Goal: Task Accomplishment & Management: Complete application form

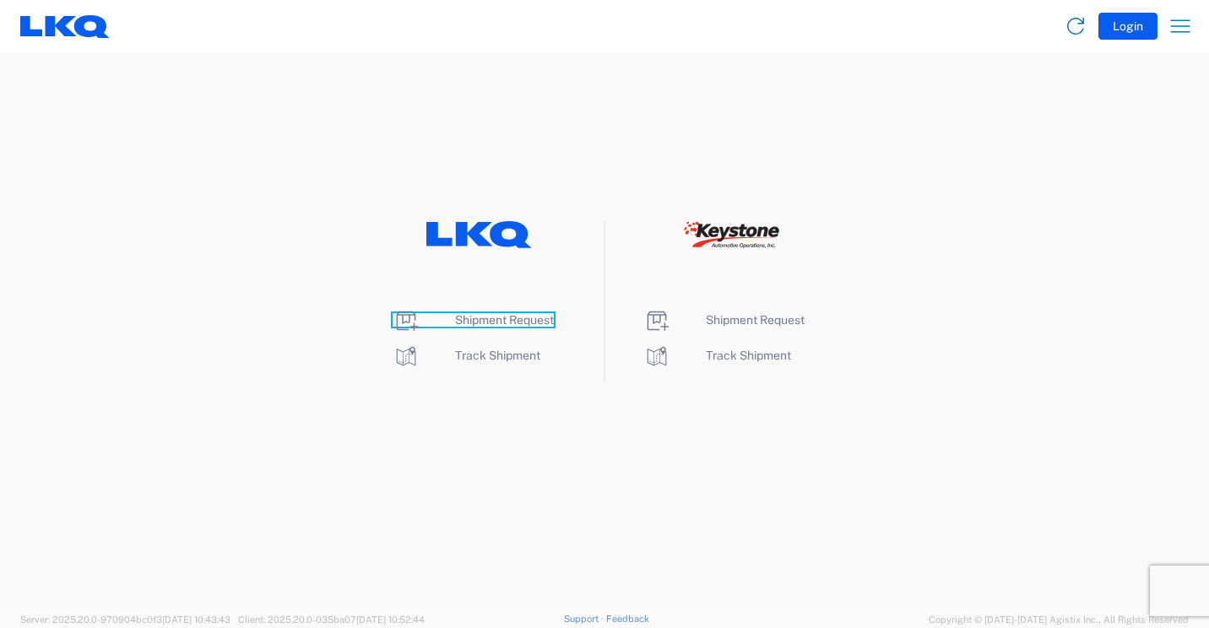
click at [482, 317] on span "Shipment Request" at bounding box center [504, 320] width 99 height 14
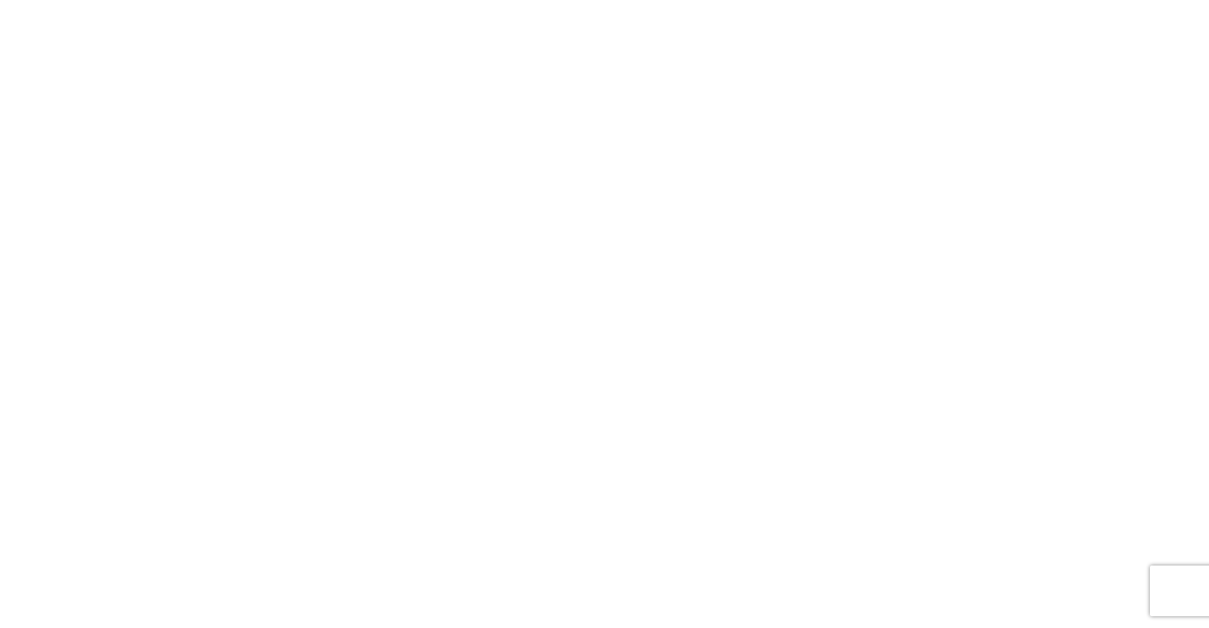
select select "FULL"
select select "LBS"
select select "IN"
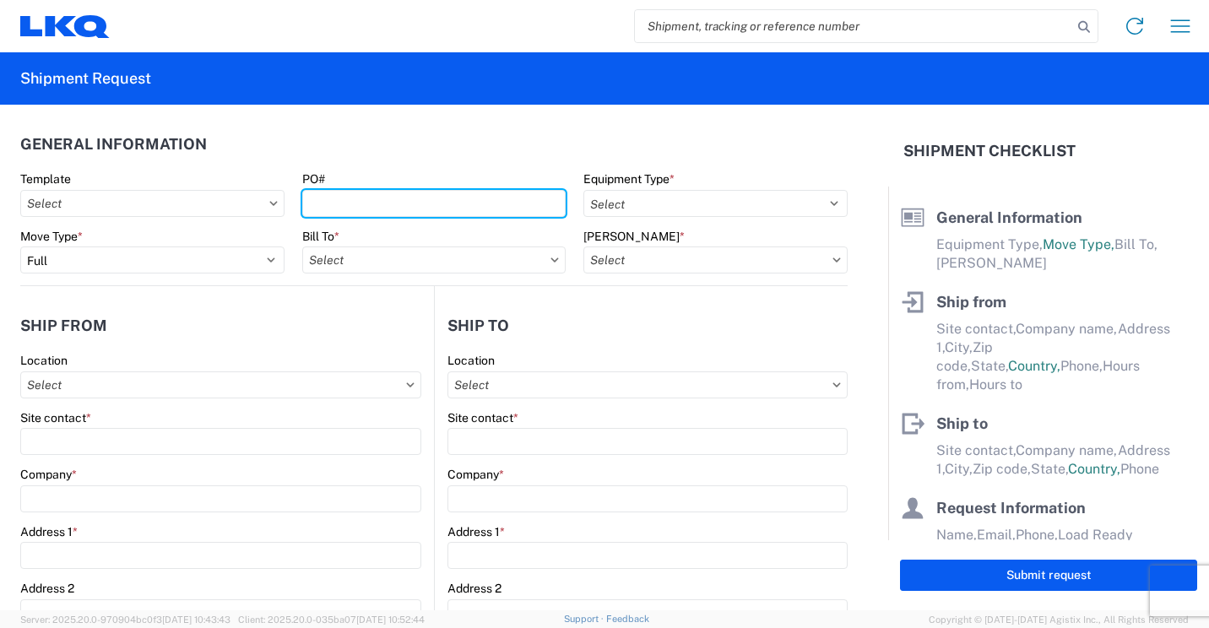
drag, startPoint x: 496, startPoint y: 194, endPoint x: 529, endPoint y: 181, distance: 35.6
click at [495, 194] on input "PO#" at bounding box center [434, 203] width 264 height 27
type input "41878"
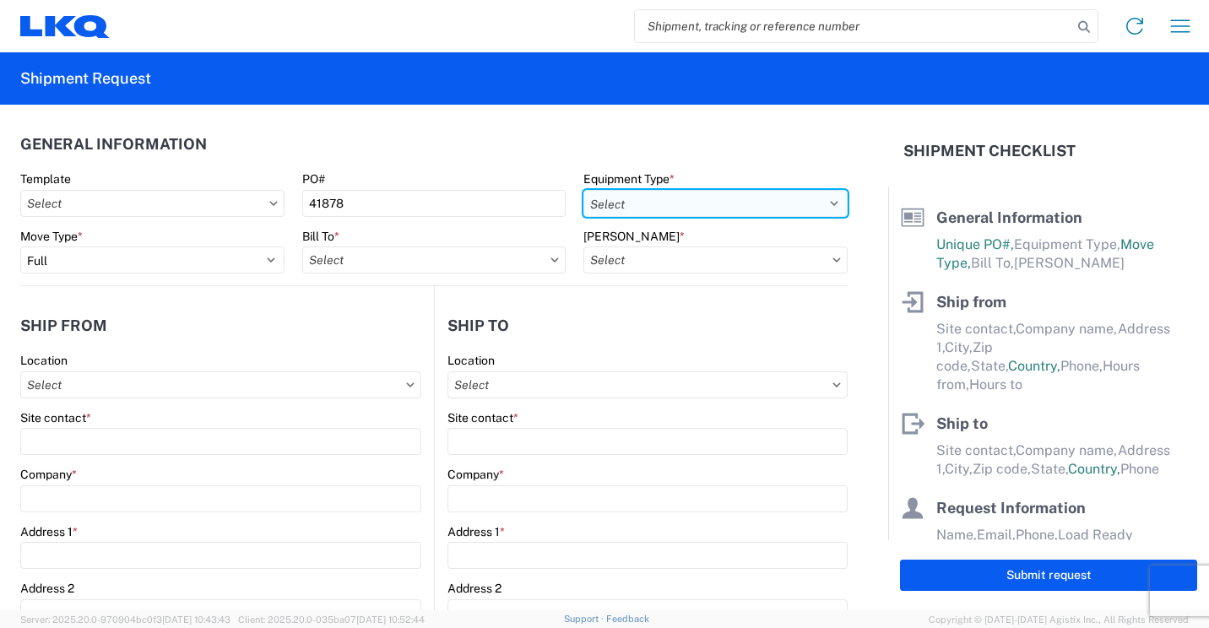
click at [752, 201] on select "Select 53’ Dry Van Flatbed Dropdeck (van) Lowboy (flatbed) Rail" at bounding box center [715, 203] width 264 height 27
select select "STDV"
click at [583, 190] on select "Select 53’ Dry Van Flatbed Dropdeck (van) Lowboy (flatbed) Rail" at bounding box center [715, 203] width 264 height 27
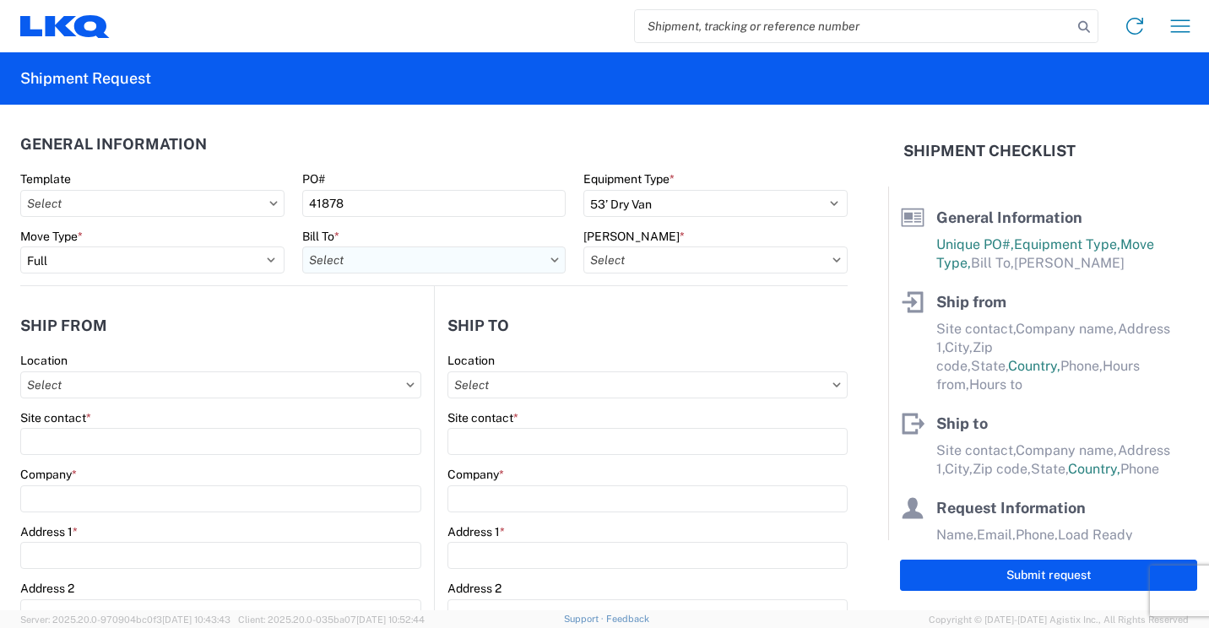
drag, startPoint x: 357, startPoint y: 265, endPoint x: 382, endPoint y: 264, distance: 25.3
click at [364, 264] on input "text" at bounding box center [434, 260] width 264 height 27
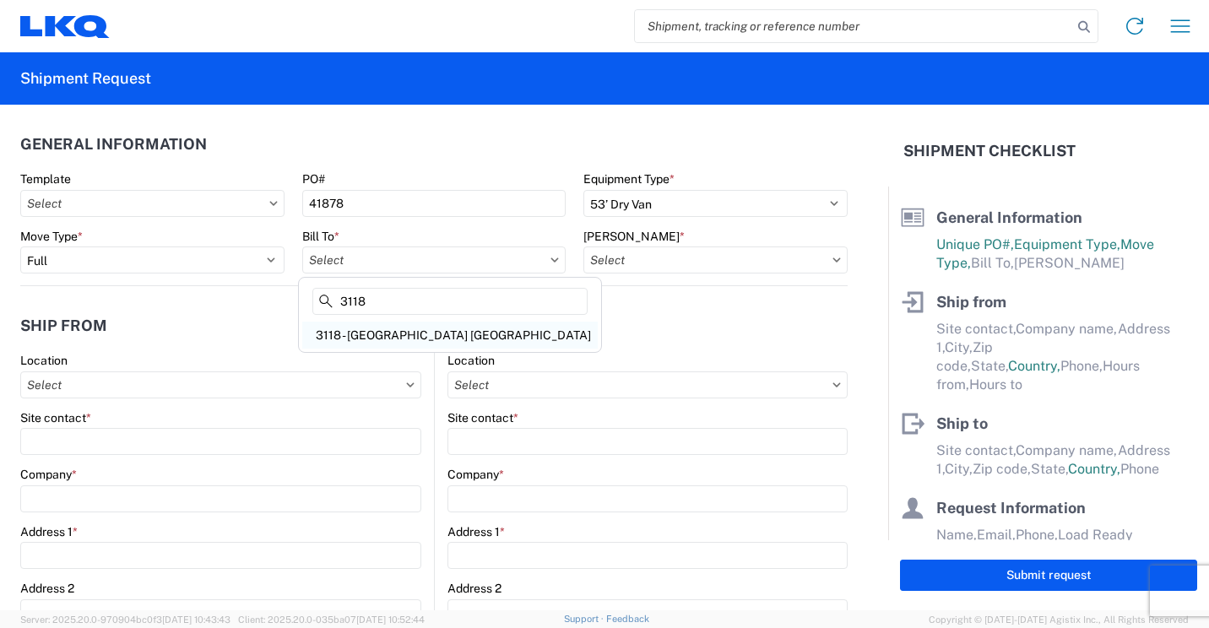
type input "3118"
click at [355, 338] on div "3118 - [GEOGRAPHIC_DATA] [GEOGRAPHIC_DATA]" at bounding box center [450, 335] width 296 height 27
type input "3118 - [GEOGRAPHIC_DATA] [GEOGRAPHIC_DATA]"
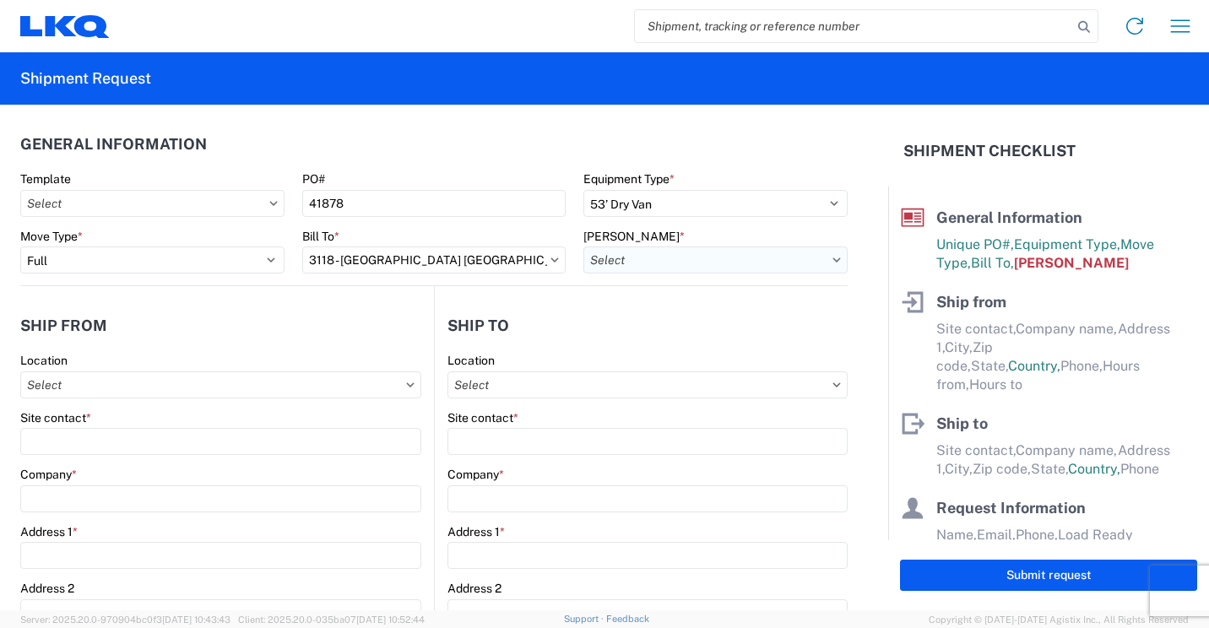
click at [675, 254] on input "text" at bounding box center [715, 260] width 264 height 27
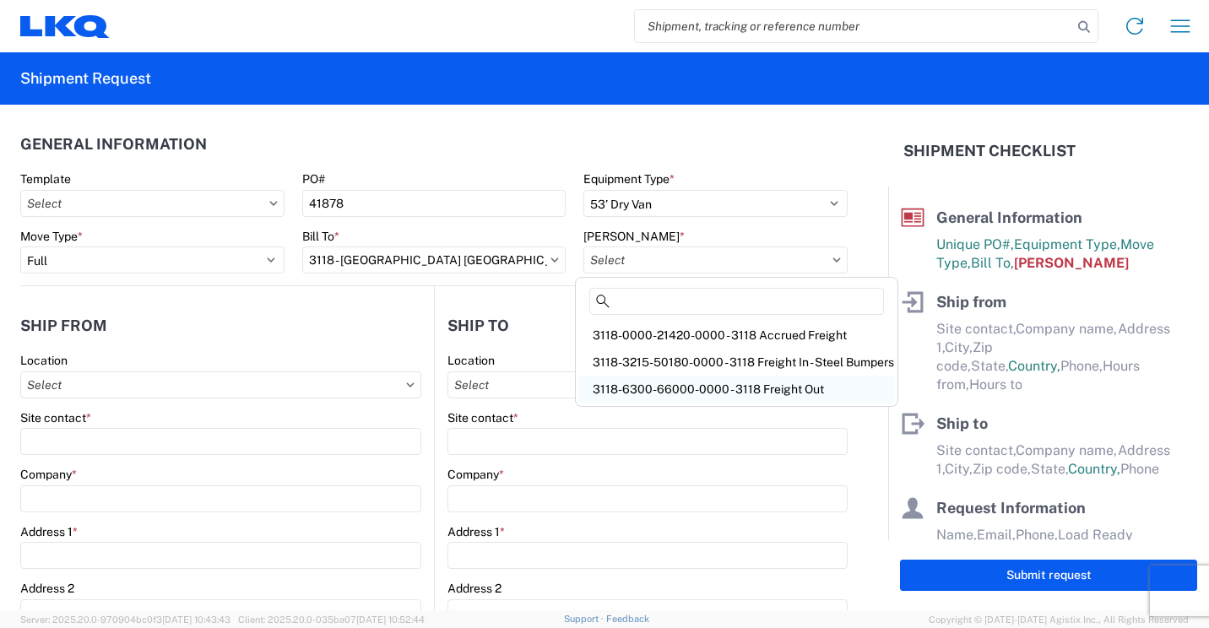
click at [718, 387] on div "3118-6300-66000-0000 - 3118 Freight Out" at bounding box center [736, 389] width 315 height 27
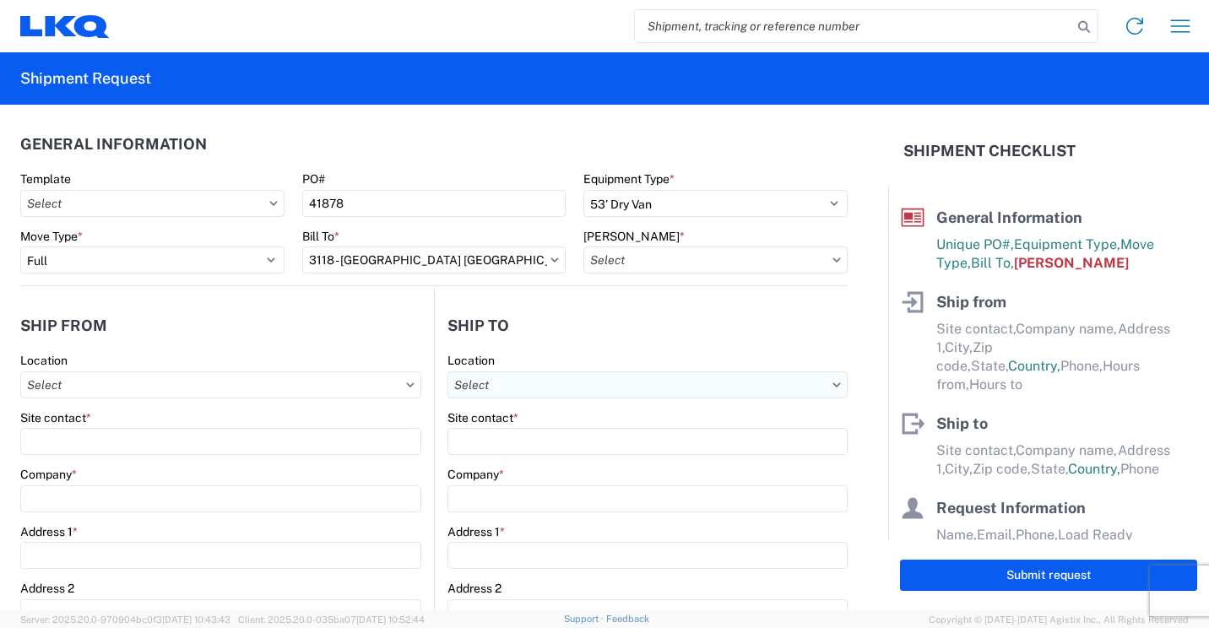
type input "3118-6300-66000-0000 - 3118 Freight Out"
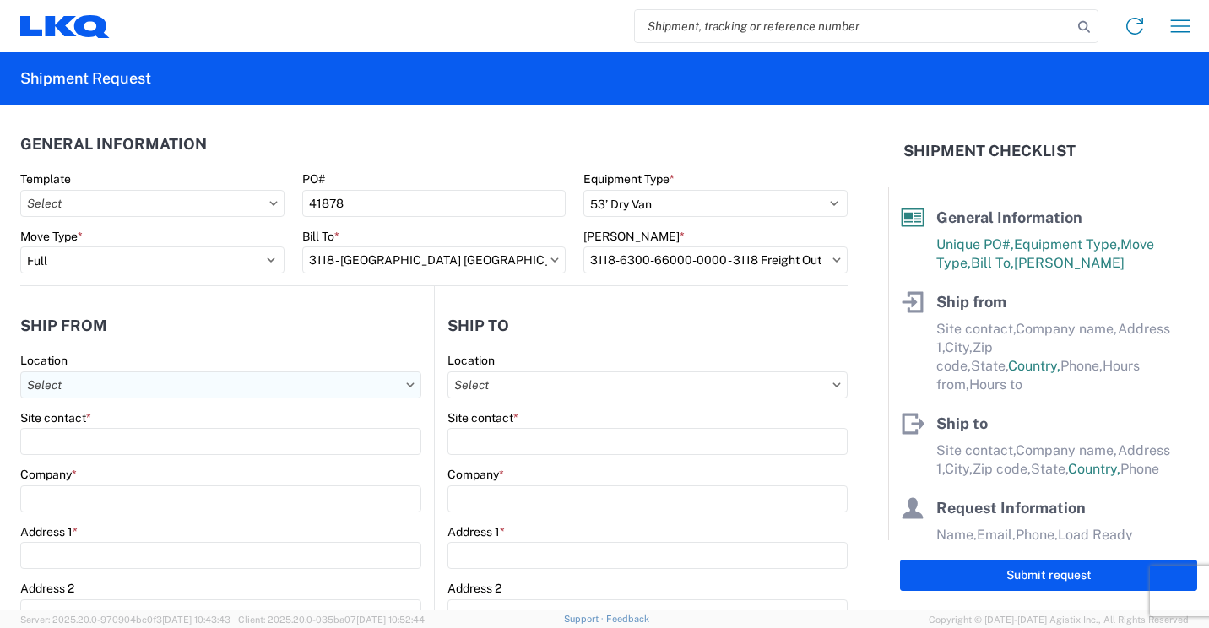
click at [327, 393] on input "text" at bounding box center [220, 384] width 401 height 27
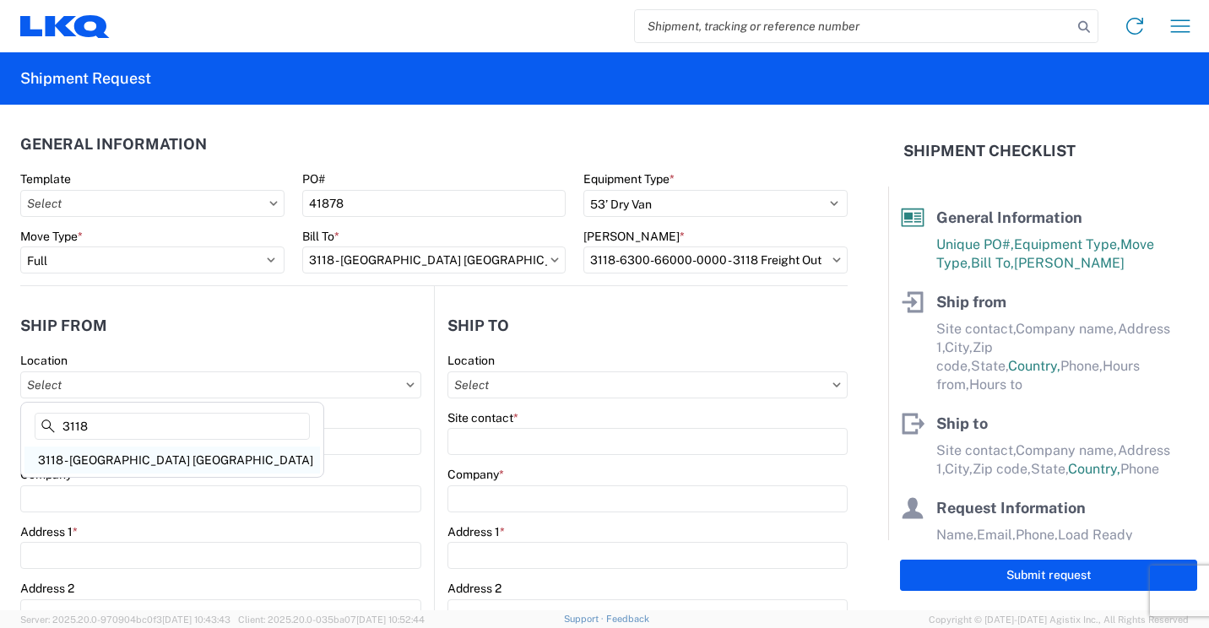
type input "3118"
click at [123, 452] on div "3118 - [GEOGRAPHIC_DATA] [GEOGRAPHIC_DATA]" at bounding box center [172, 460] width 296 height 27
type input "3118 - [GEOGRAPHIC_DATA] [GEOGRAPHIC_DATA]"
type input "LKQ Corporation"
type input "[STREET_ADDRESS]"
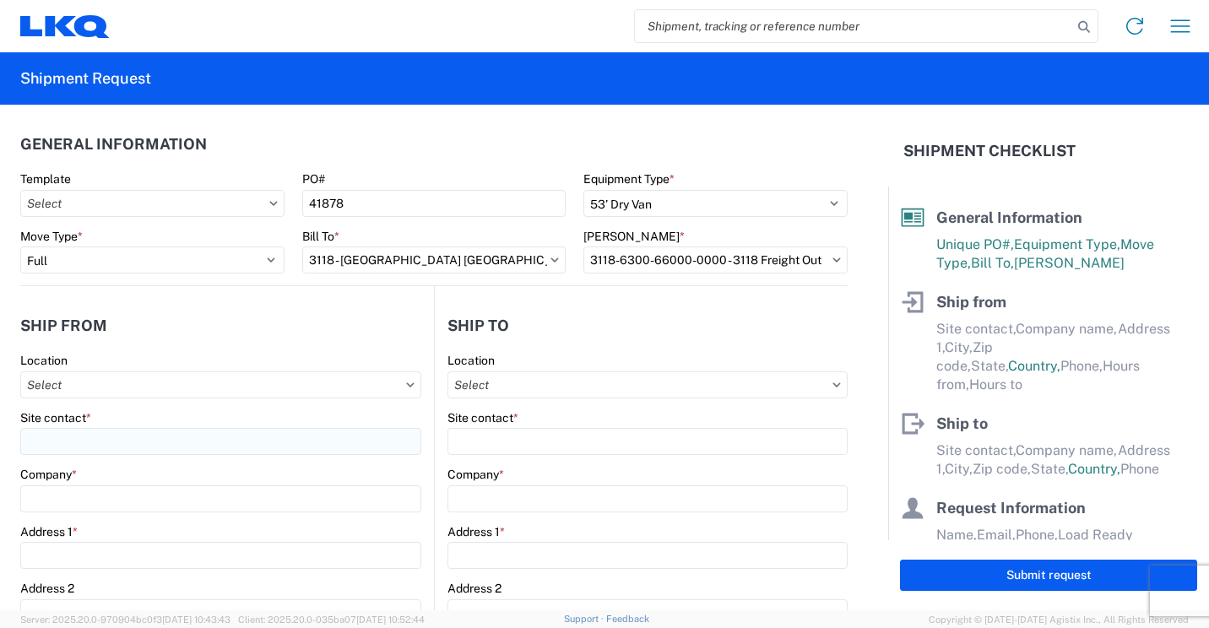
type input "Brainerd"
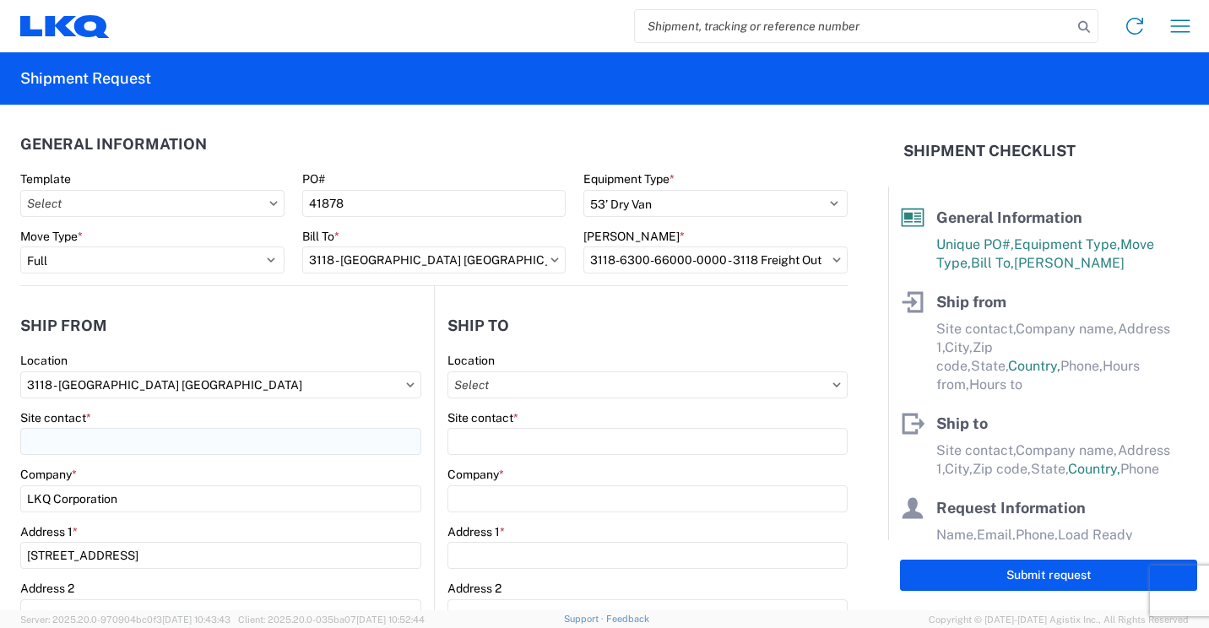
type input "56401"
select select "MN"
select select "US"
type input "07:00"
type input "16:30"
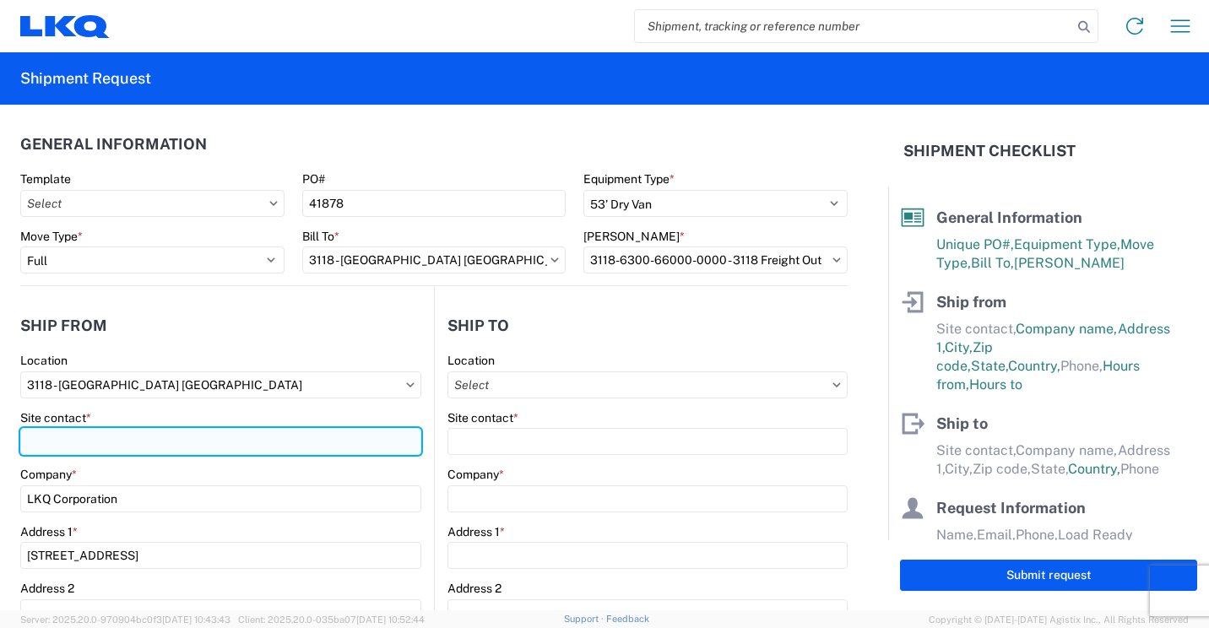
click at [132, 444] on input "Site contact *" at bounding box center [220, 441] width 401 height 27
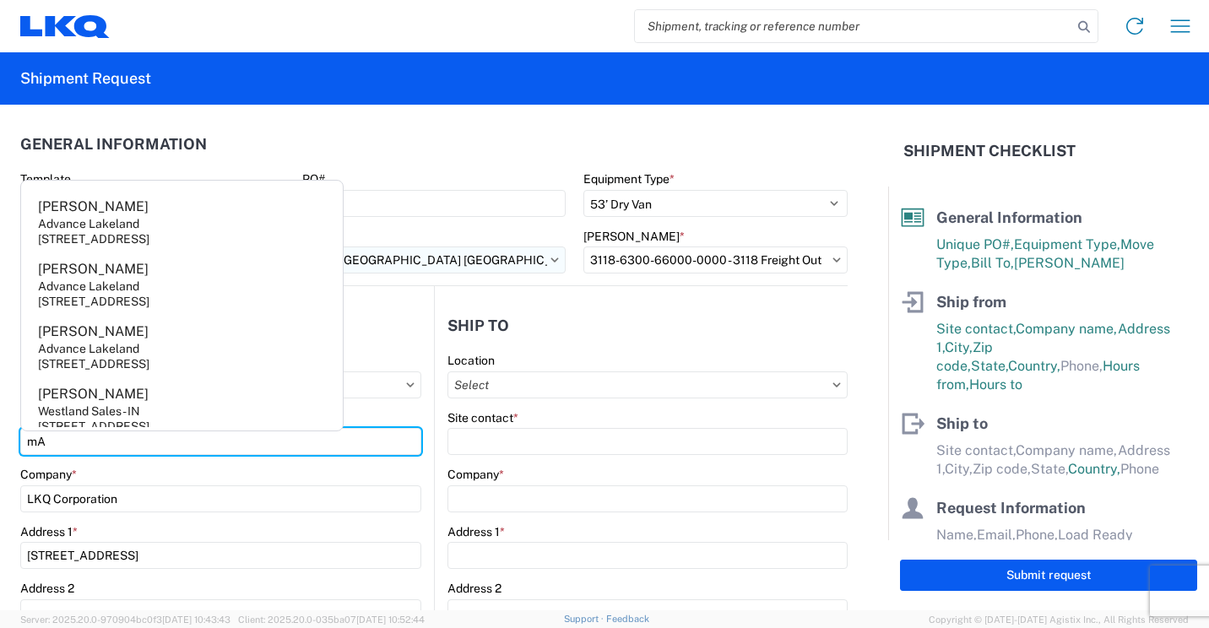
type input "m"
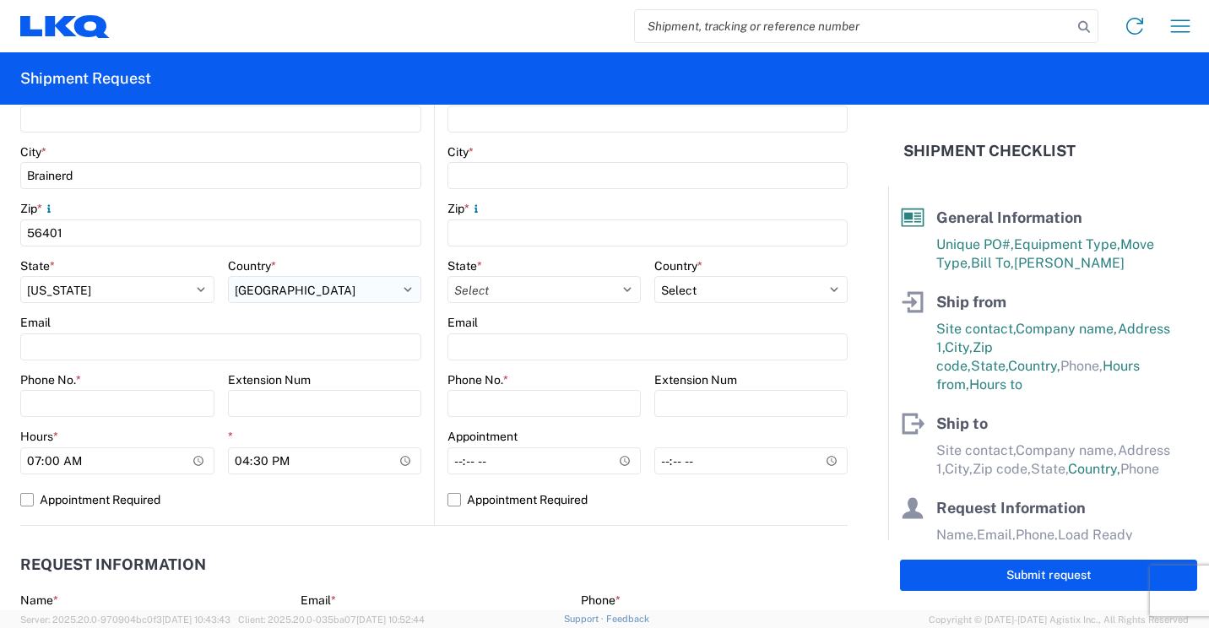
scroll to position [507, 0]
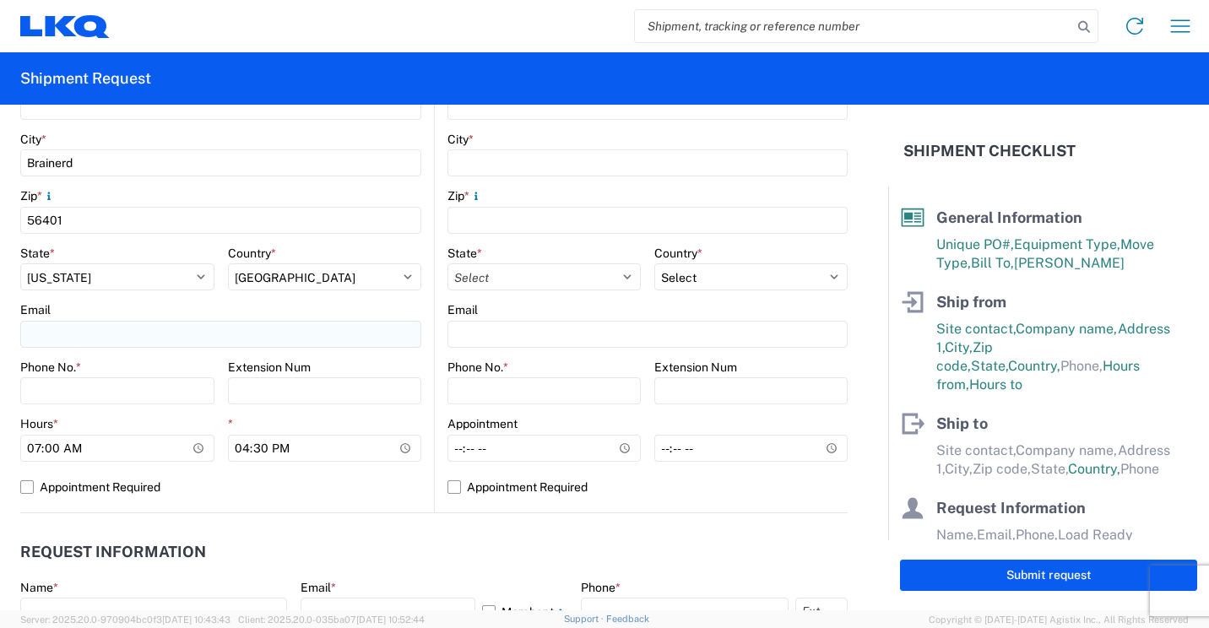
type input "[PERSON_NAME]"
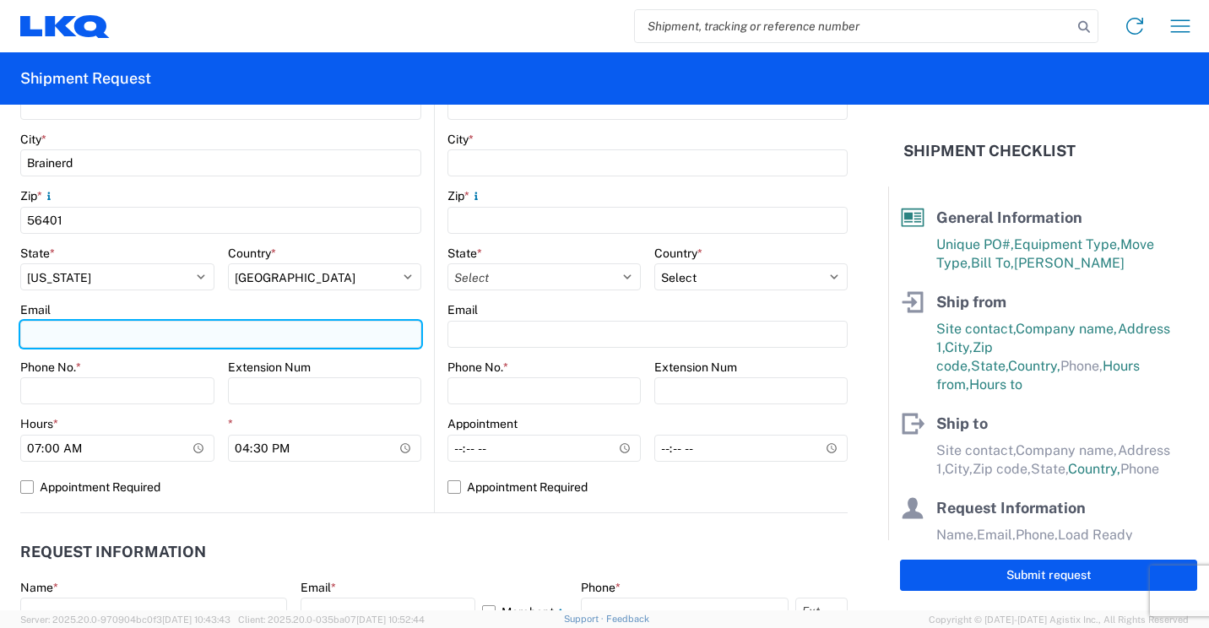
click at [140, 335] on input "Email" at bounding box center [220, 334] width 401 height 27
type input "[EMAIL_ADDRESS][DOMAIN_NAME]"
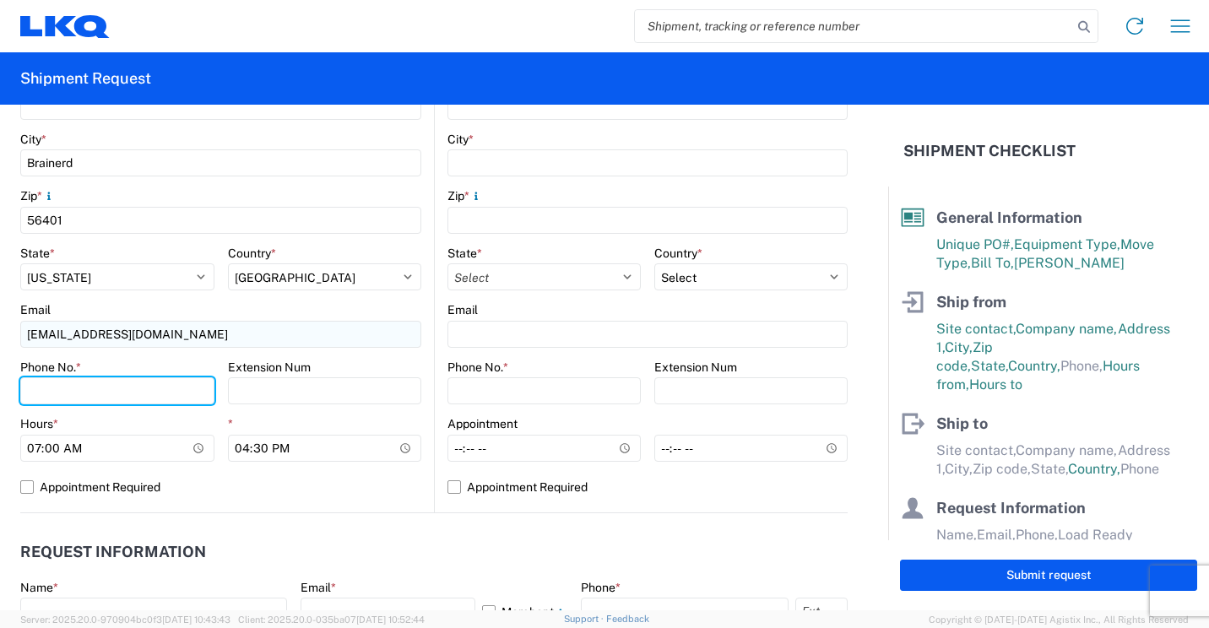
type input "2182973820"
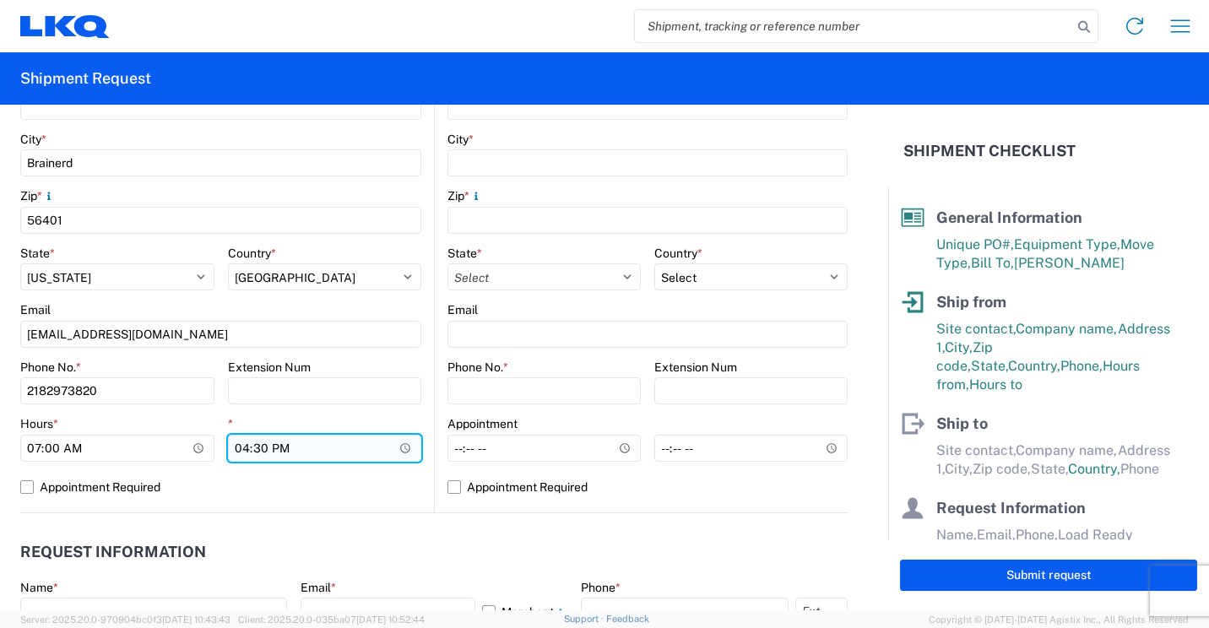
click at [243, 451] on input "16:30" at bounding box center [325, 448] width 194 height 27
type input "13:30"
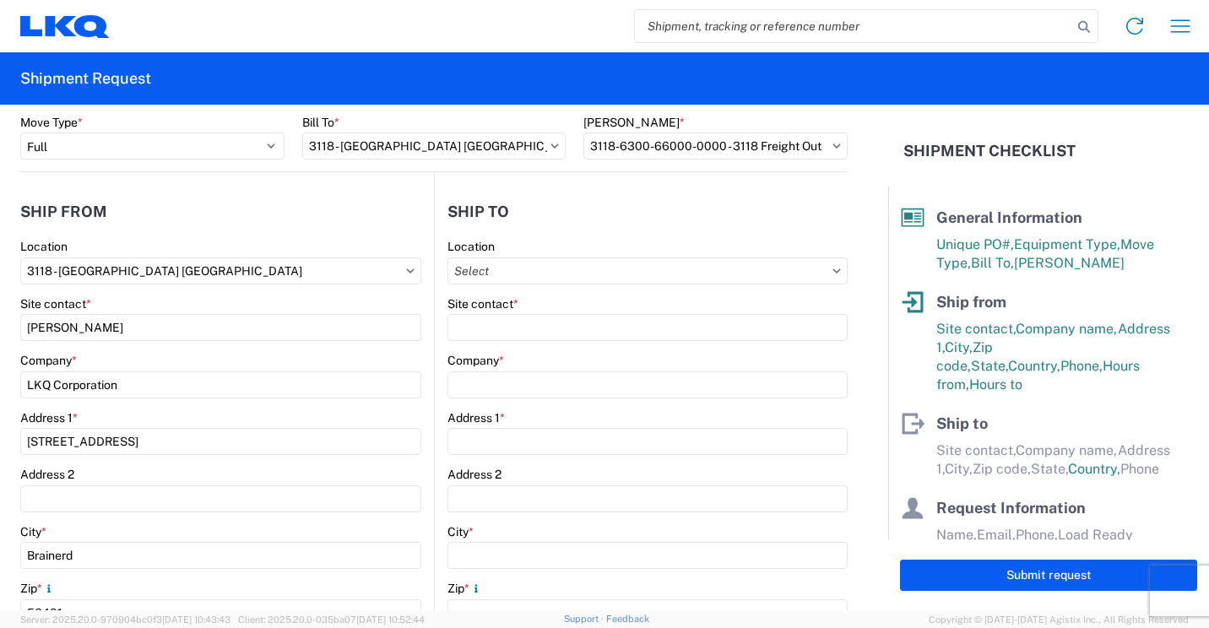
scroll to position [84, 0]
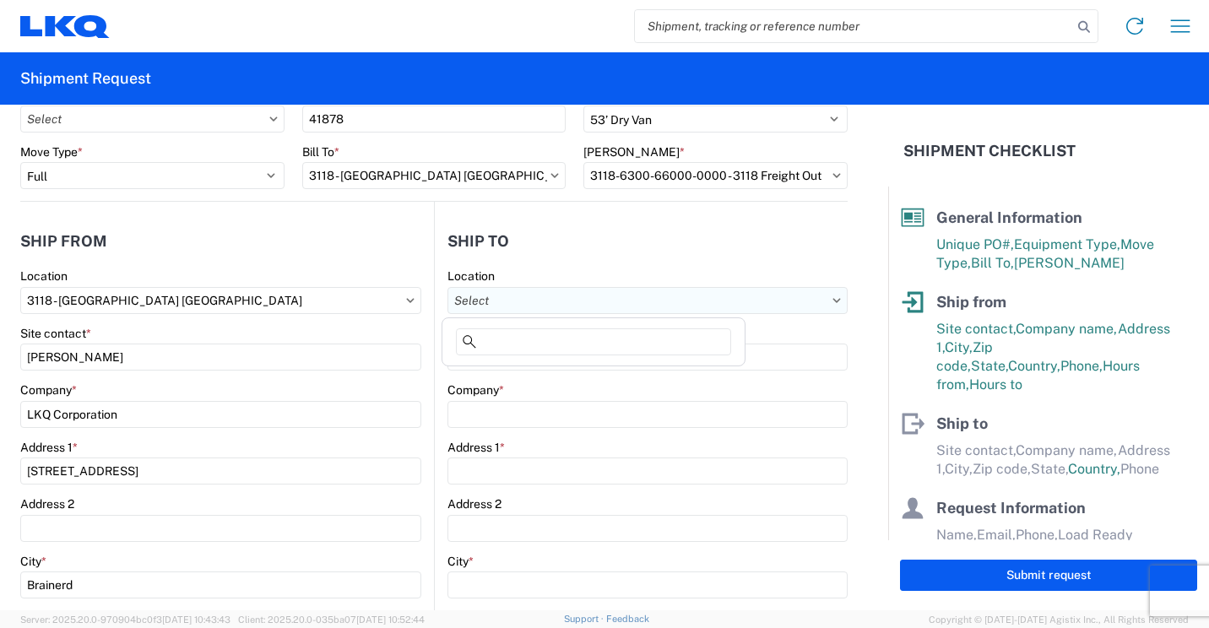
click at [740, 305] on input "text" at bounding box center [647, 300] width 400 height 27
type input "032"
click at [511, 373] on div "3032 - [GEOGRAPHIC_DATA] [GEOGRAPHIC_DATA]" at bounding box center [594, 375] width 296 height 27
type input "3032 - [GEOGRAPHIC_DATA] [GEOGRAPHIC_DATA]"
type input "LKQ Corporation"
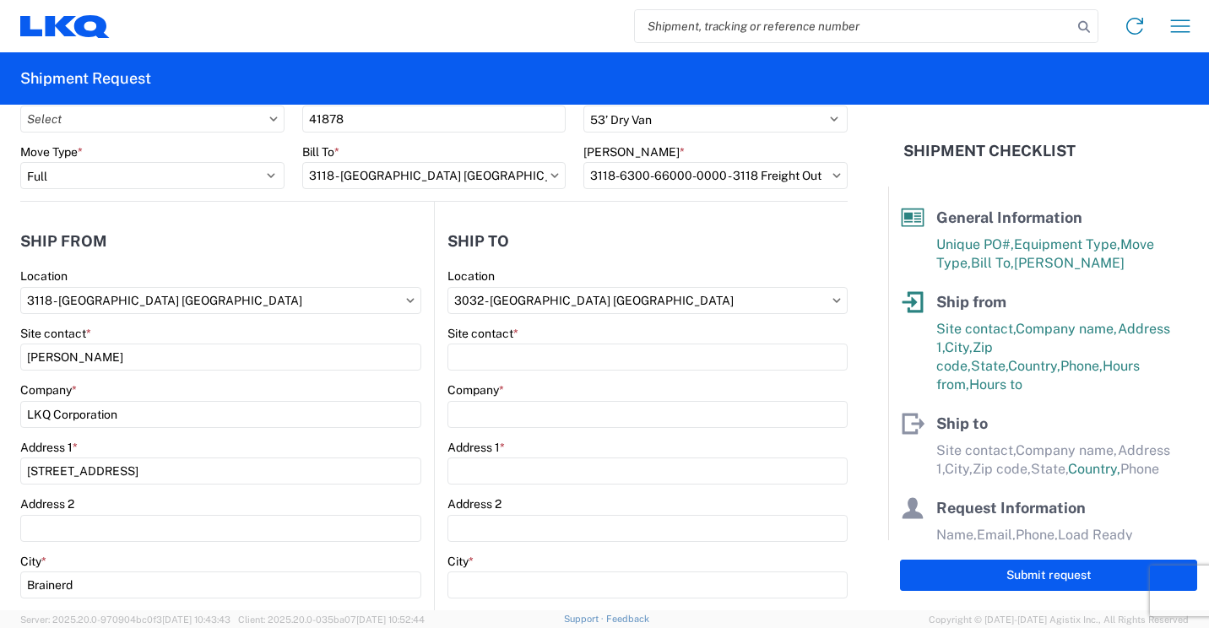
type input "[STREET_ADDRESS]"
type input "[PERSON_NAME]"
type input "98390"
select select "US"
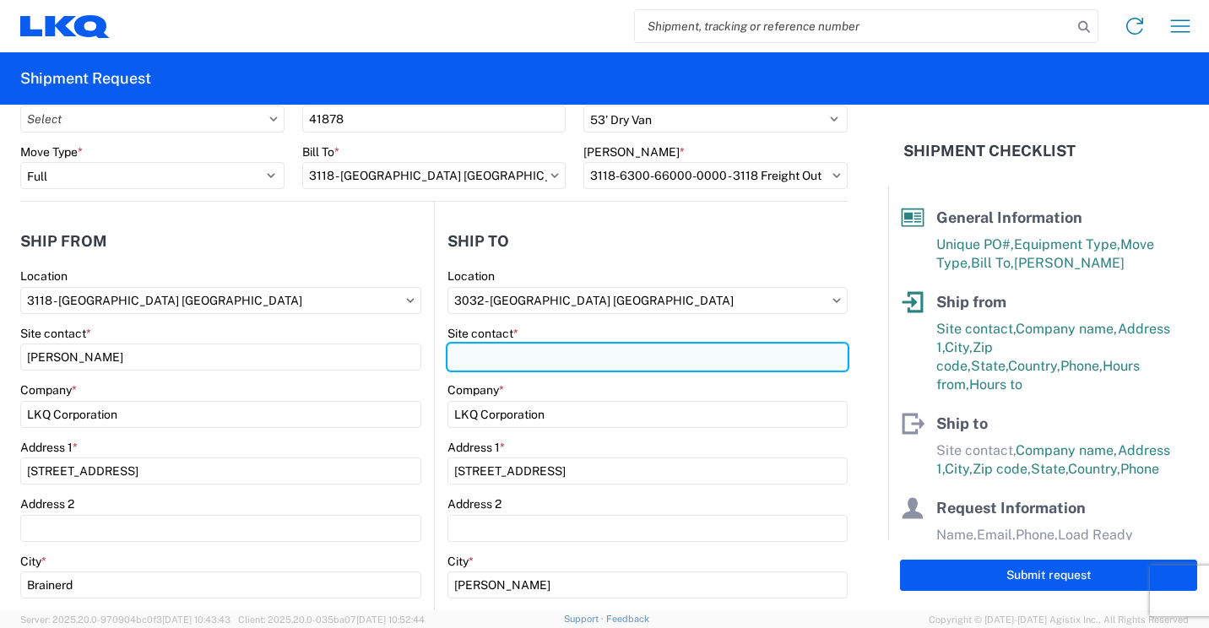
click at [521, 361] on input "Site contact *" at bounding box center [647, 357] width 400 height 27
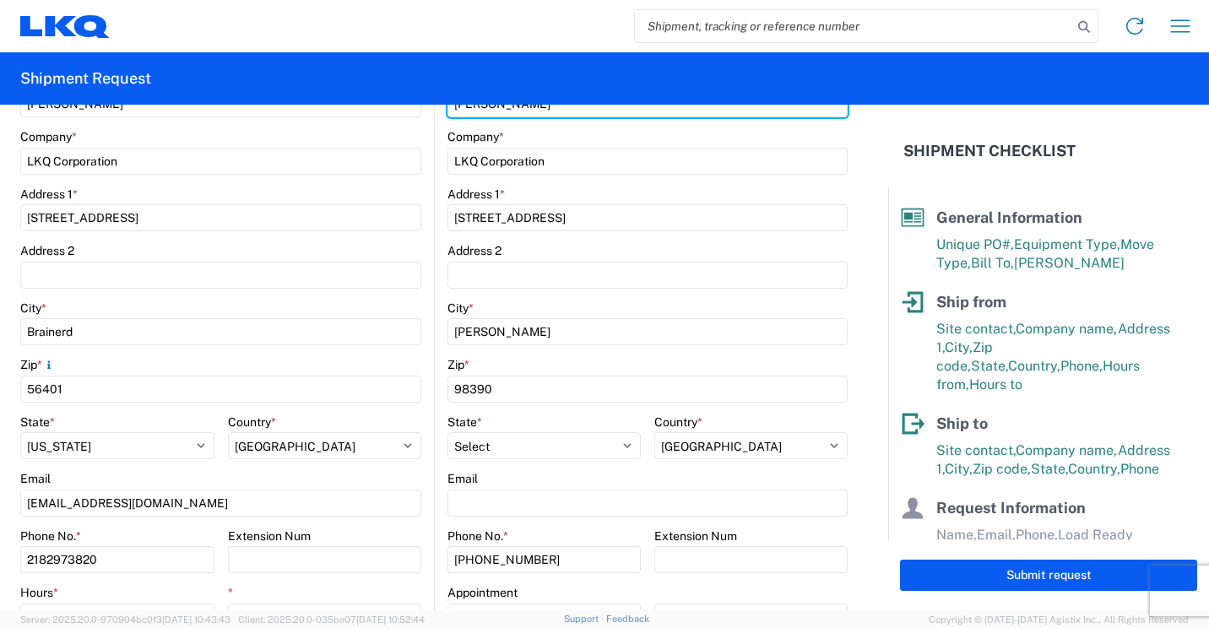
scroll to position [422, 0]
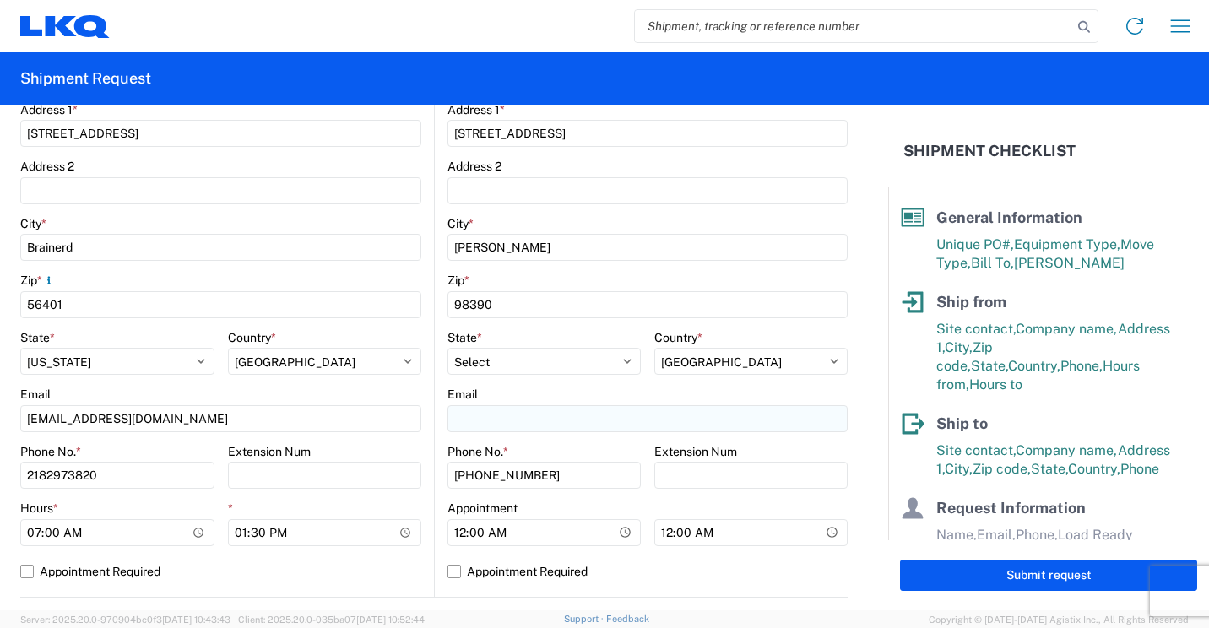
type input "[PERSON_NAME]"
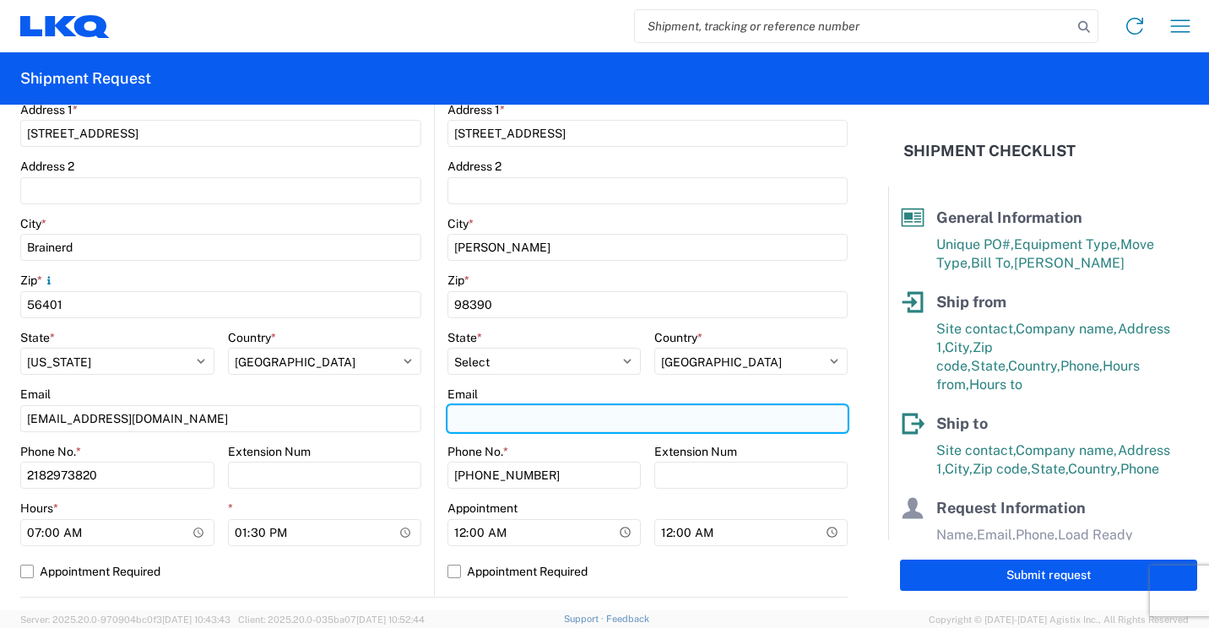
click at [562, 415] on input "Email" at bounding box center [647, 418] width 400 height 27
type input "[EMAIL_ADDRESS][DOMAIN_NAME]"
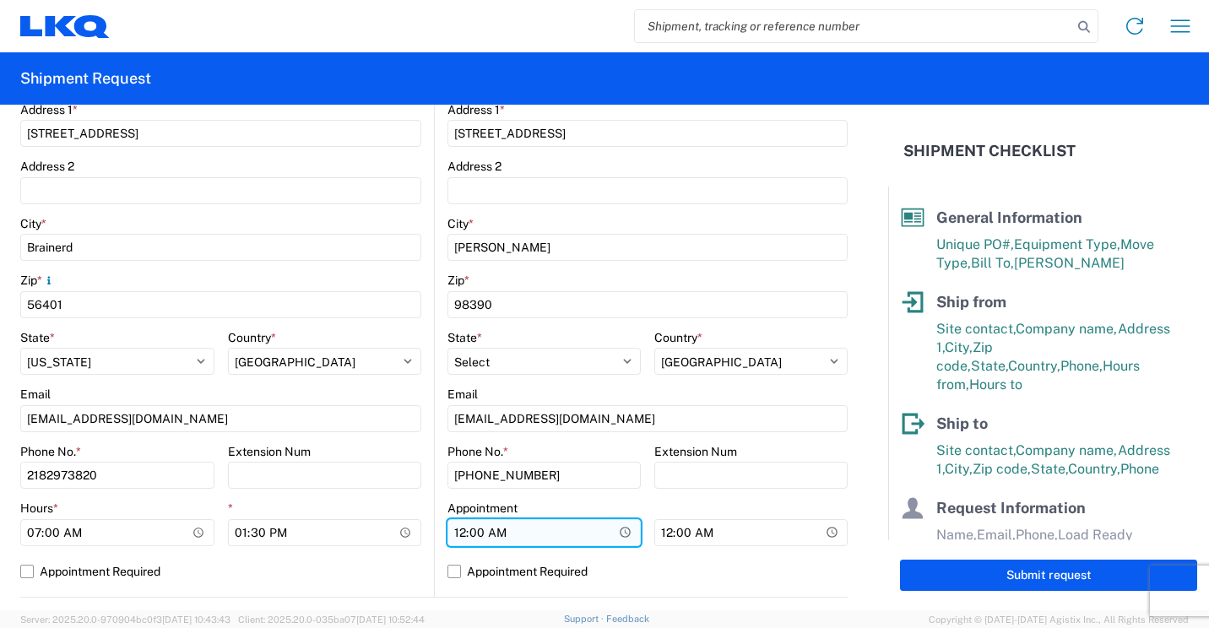
click at [456, 534] on input "00:00" at bounding box center [543, 532] width 193 height 27
type input "07:00"
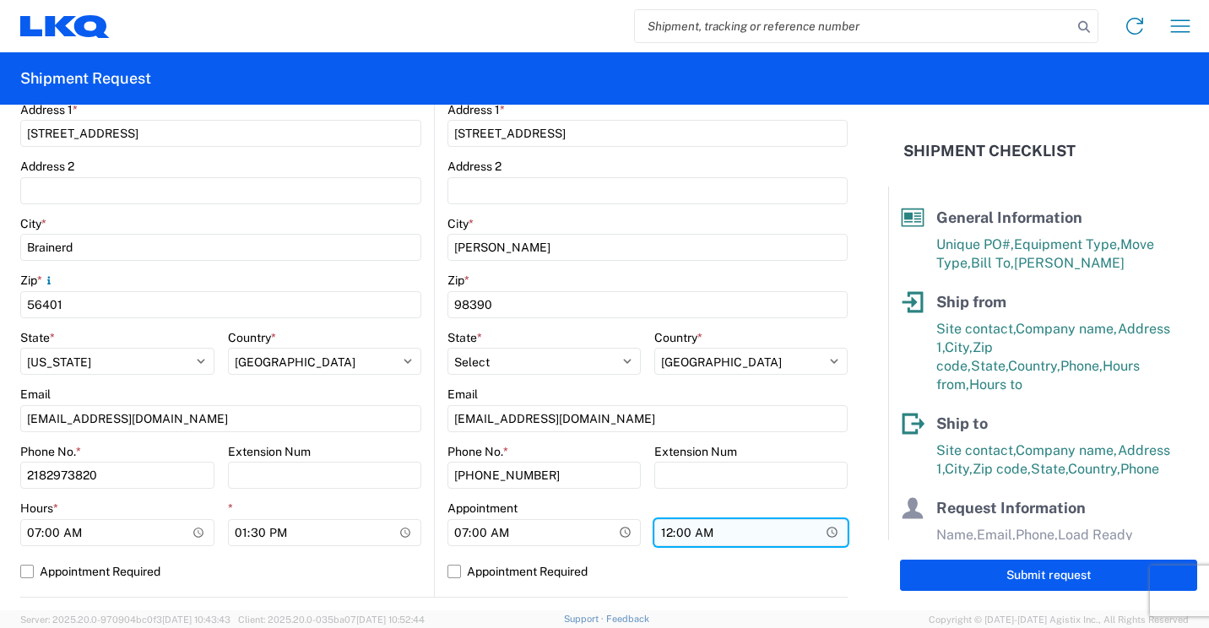
click at [663, 529] on input "00:00" at bounding box center [750, 532] width 193 height 27
click at [697, 531] on input "03:00" at bounding box center [750, 532] width 193 height 27
type input "15:00"
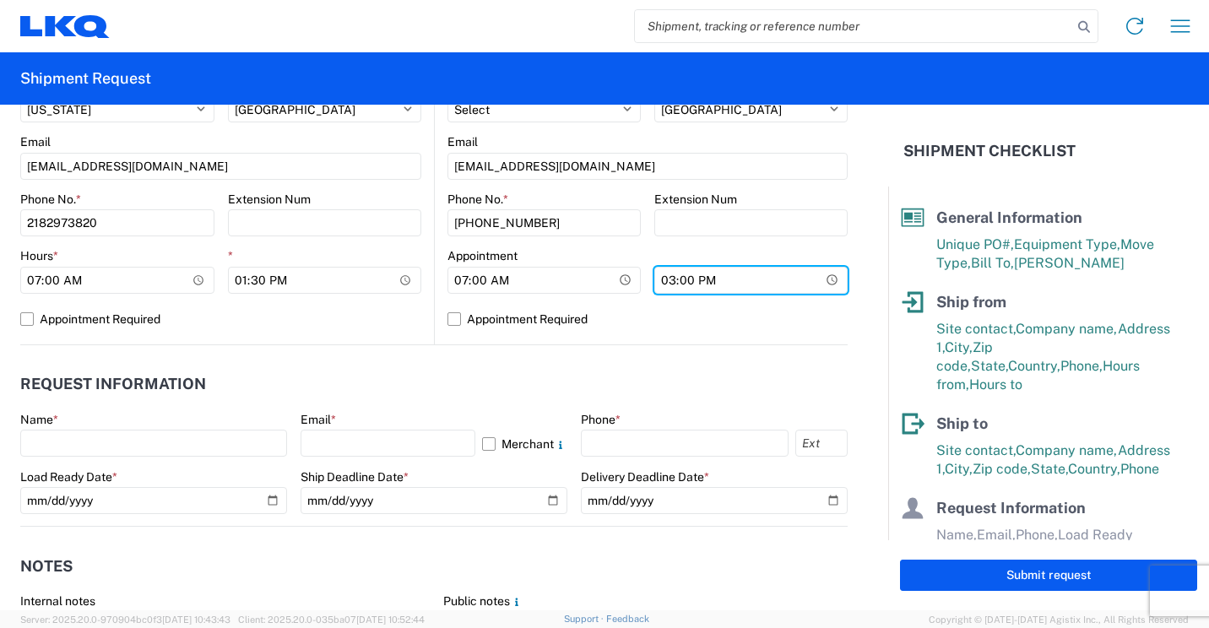
scroll to position [675, 0]
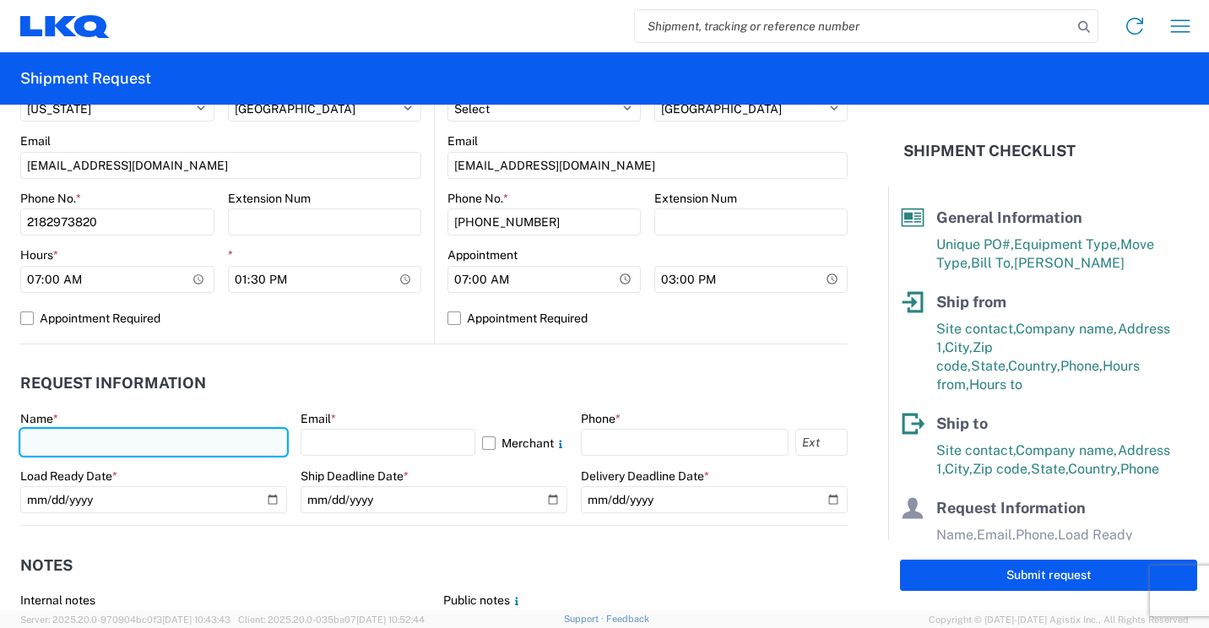
click at [183, 440] on input "text" at bounding box center [153, 442] width 267 height 27
type input "[PERSON_NAME]"
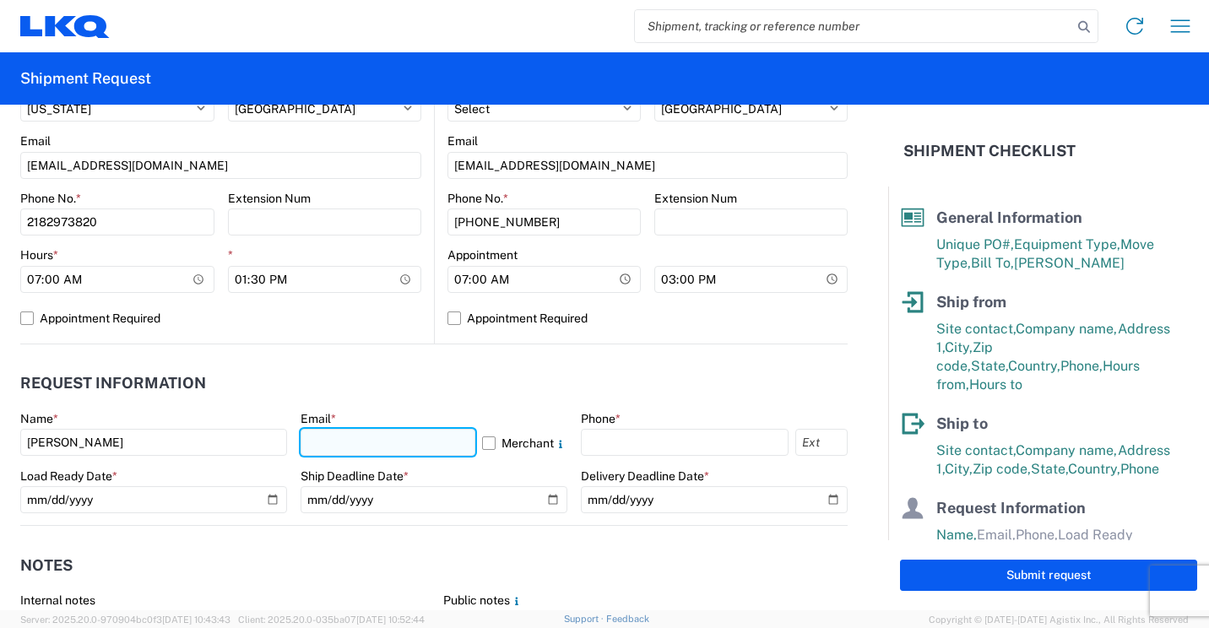
click at [446, 438] on input "text" at bounding box center [388, 442] width 175 height 27
type input "[EMAIL_ADDRESS][DOMAIN_NAME]"
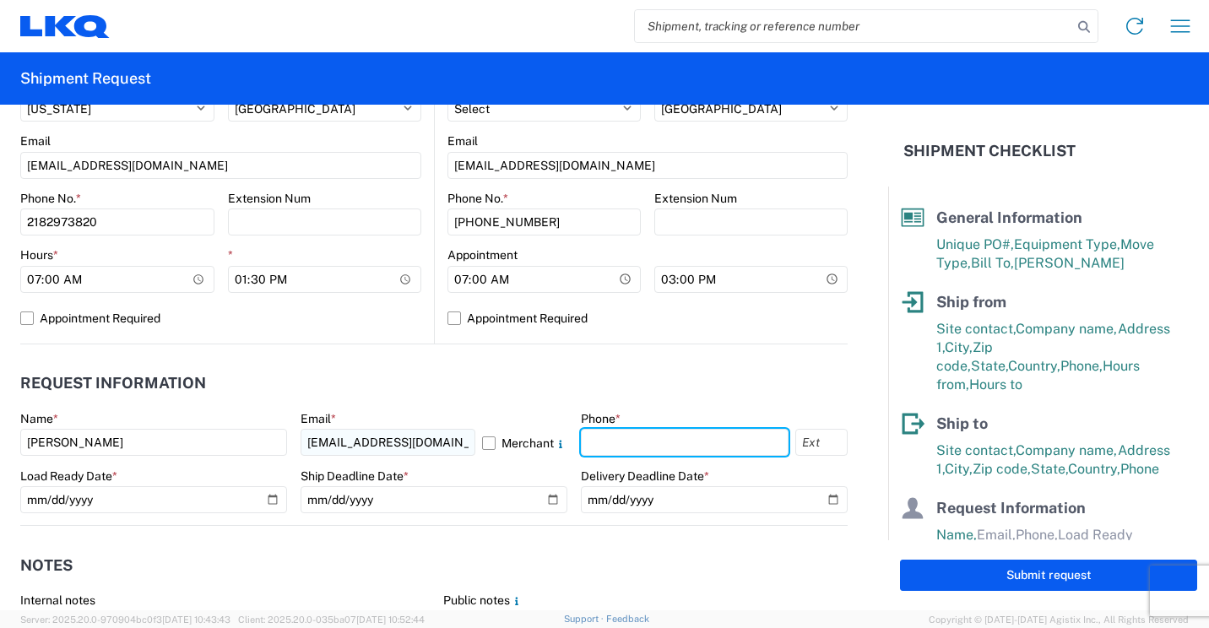
type input "2182973820"
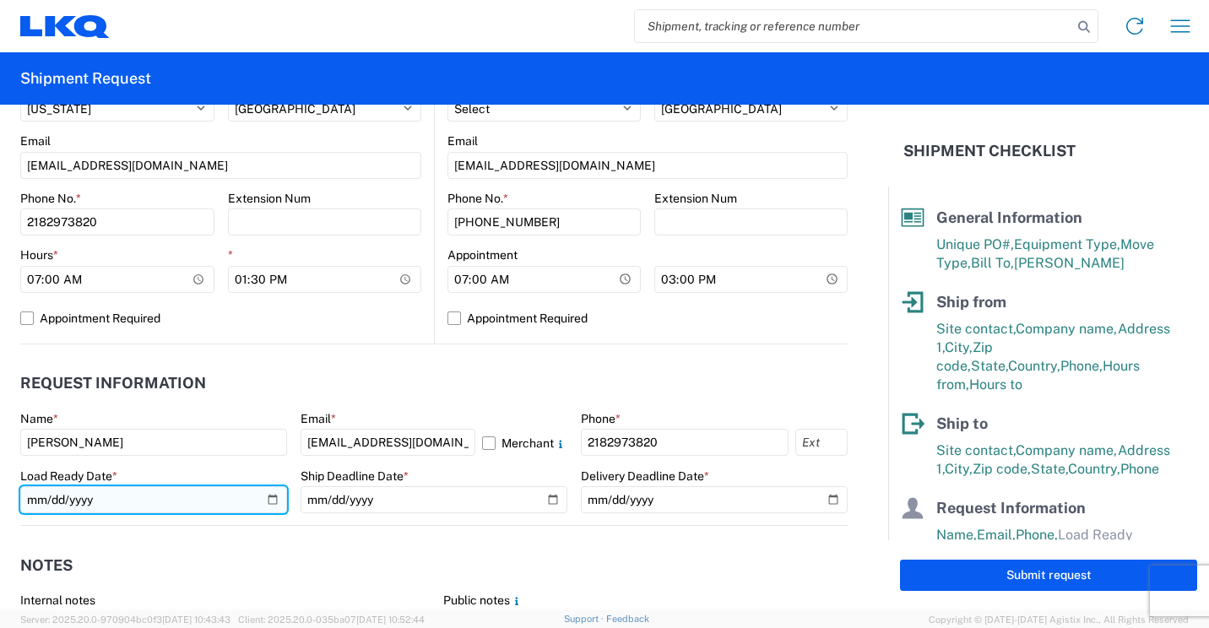
click at [268, 500] on input "date" at bounding box center [153, 499] width 267 height 27
type input "[DATE]"
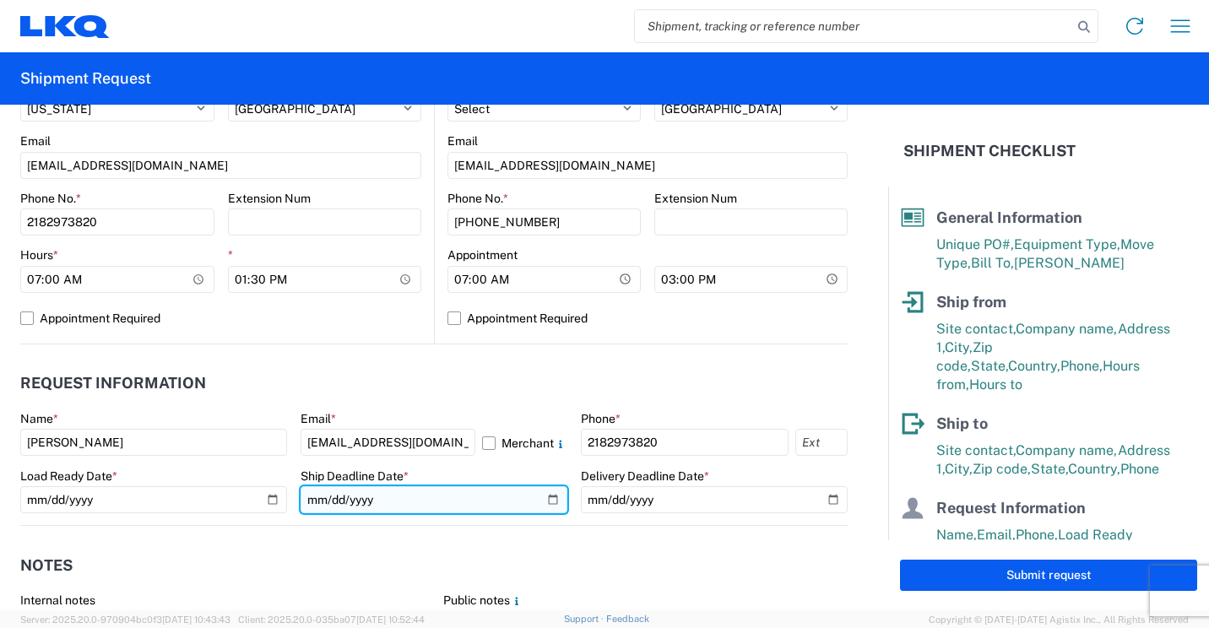
click at [544, 500] on input "date" at bounding box center [434, 499] width 267 height 27
type input "[DATE]"
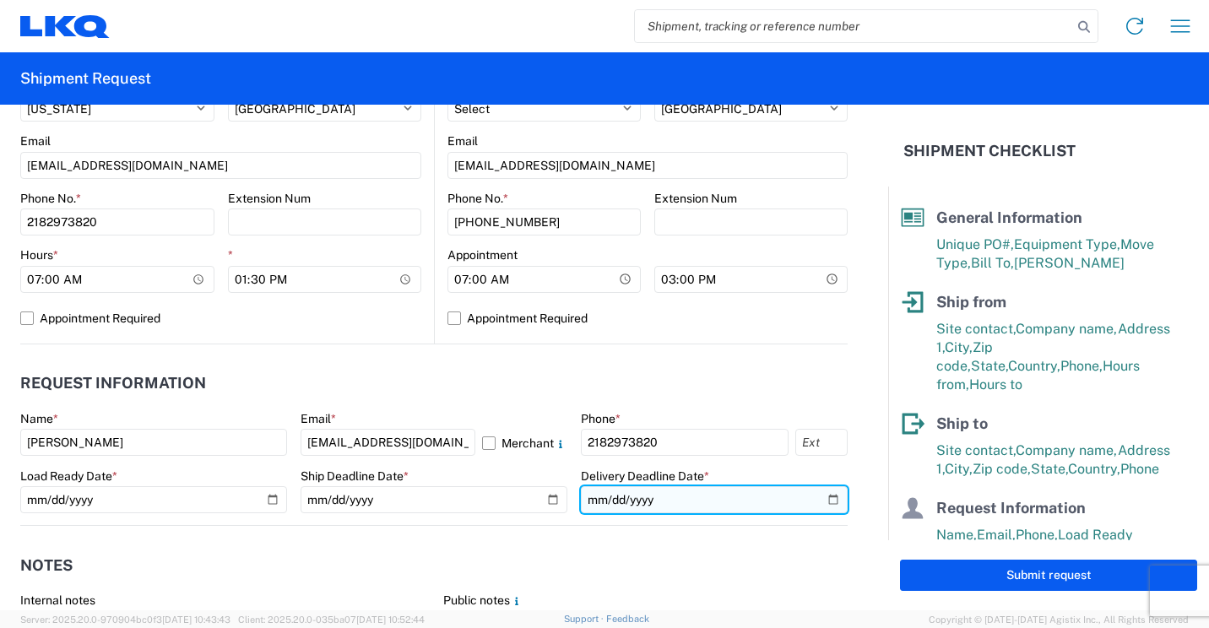
click at [820, 505] on input "date" at bounding box center [714, 499] width 267 height 27
type input "[DATE]"
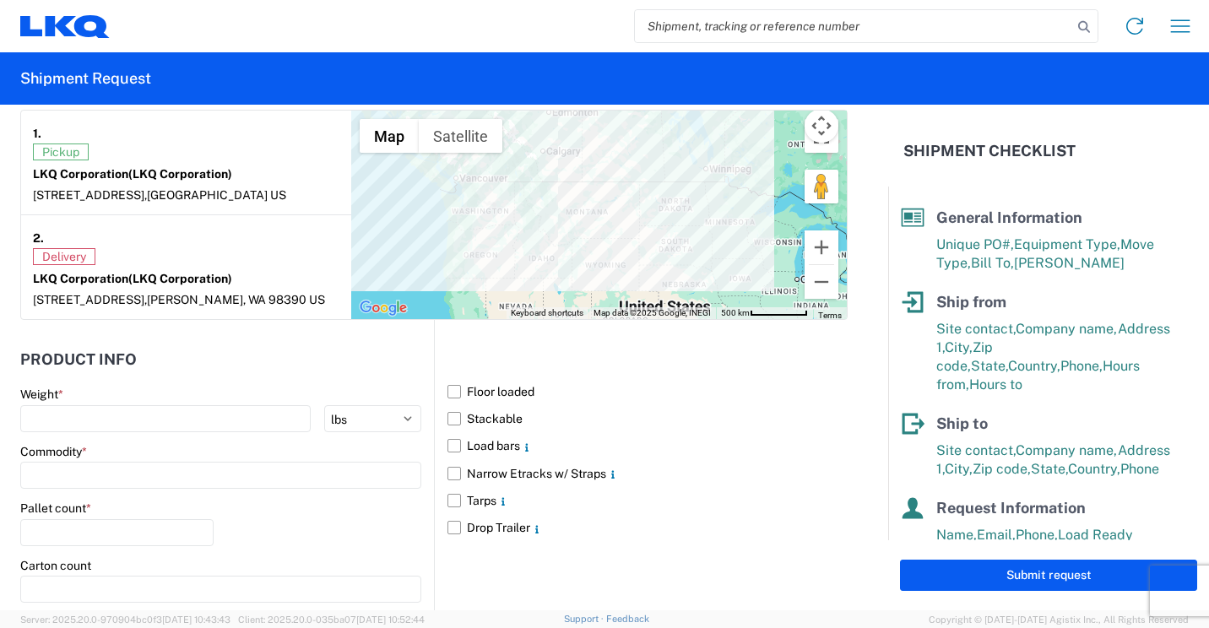
scroll to position [1351, 0]
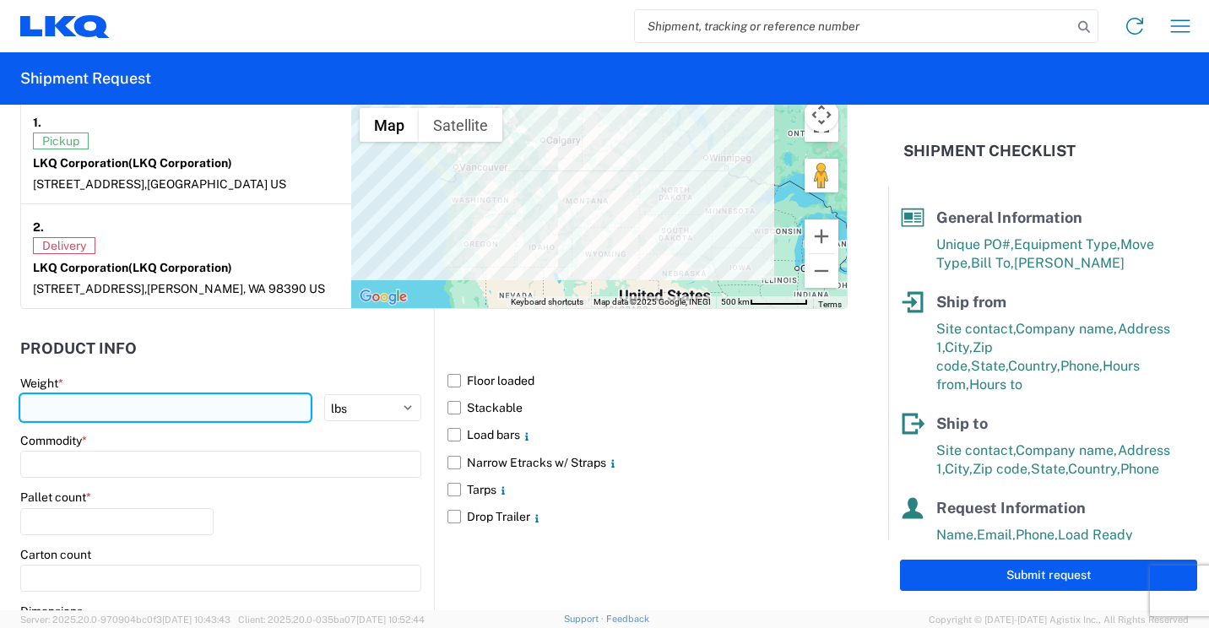
click at [168, 404] on input "number" at bounding box center [165, 407] width 290 height 27
type input "11601"
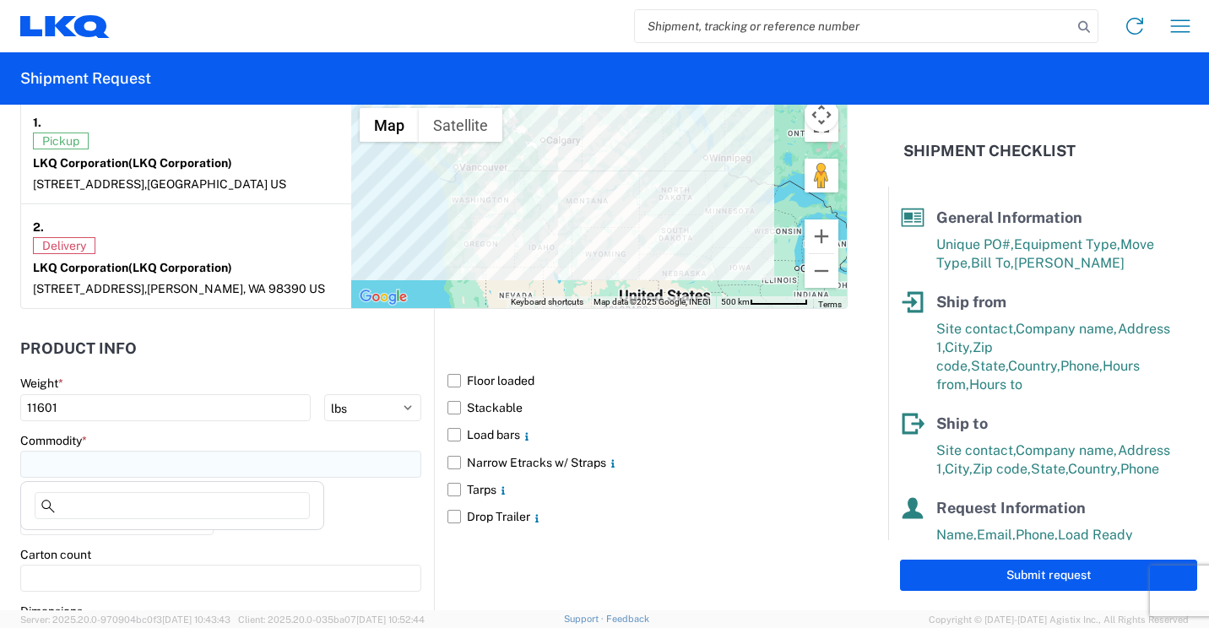
click at [230, 464] on input at bounding box center [220, 464] width 401 height 27
type input "b"
click at [77, 537] on div "Bumpers" at bounding box center [172, 539] width 296 height 27
type input "Bumpers"
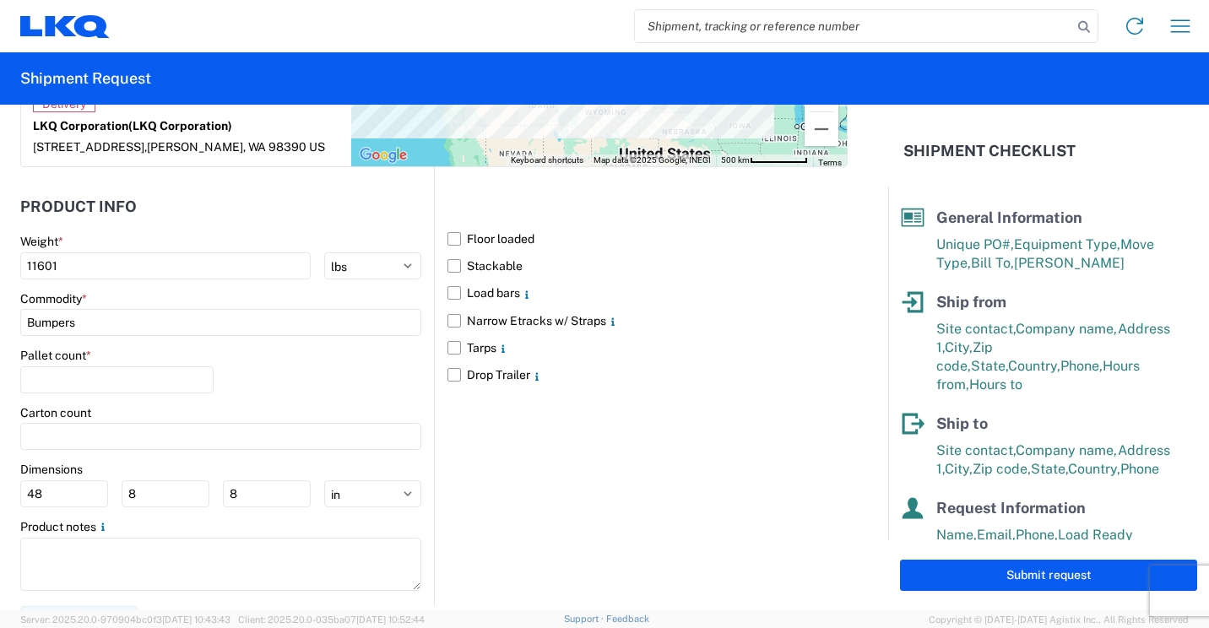
scroll to position [1520, 0]
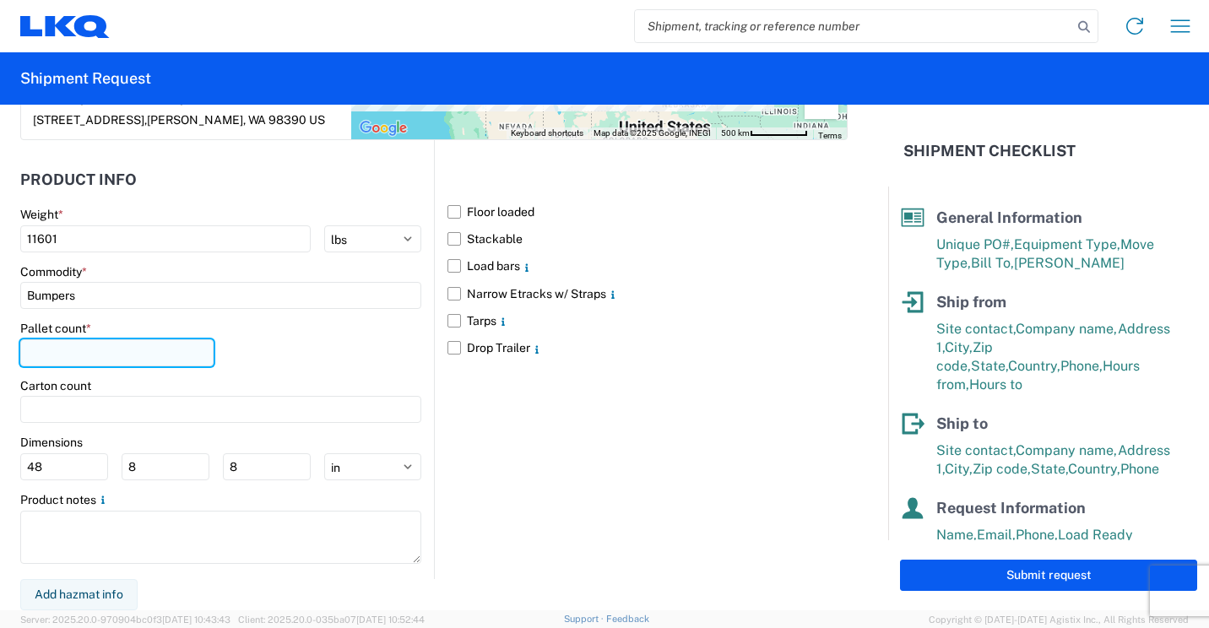
click at [178, 352] on input "number" at bounding box center [116, 352] width 193 height 27
type input "11"
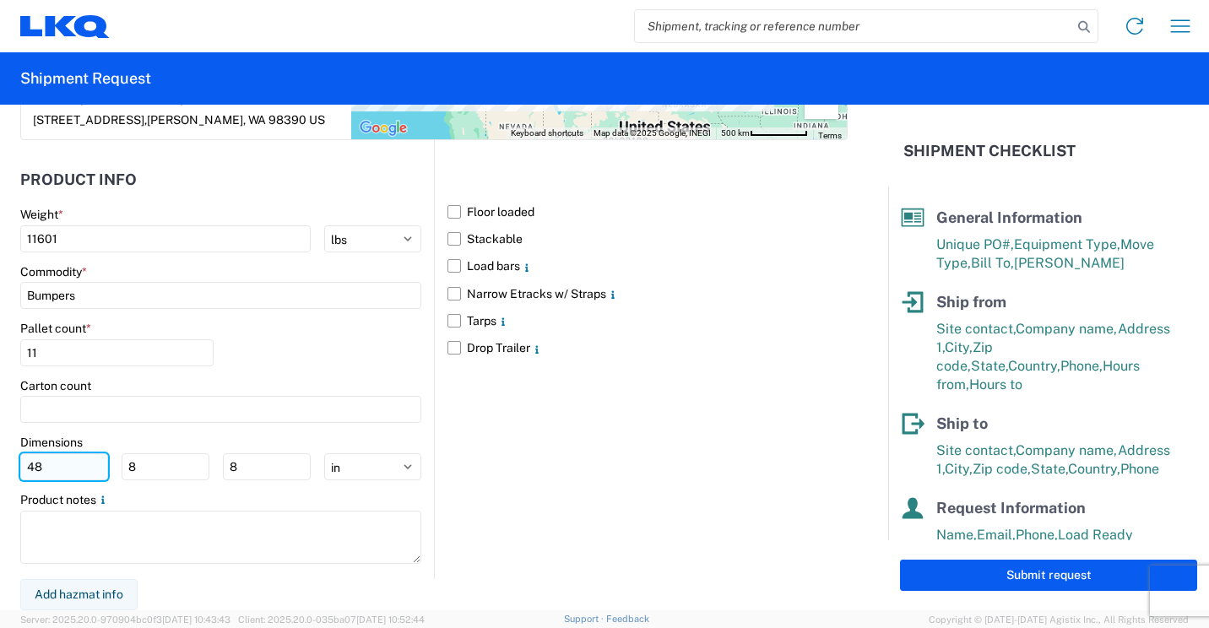
click at [91, 469] on input "48" at bounding box center [64, 466] width 88 height 27
type input "4"
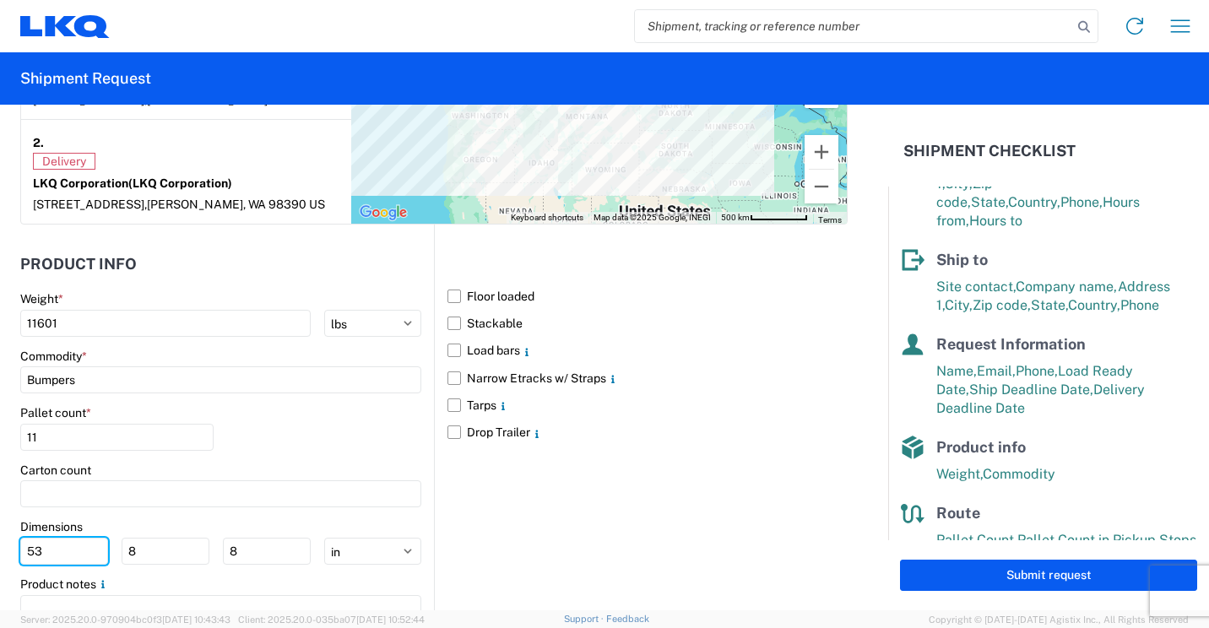
scroll to position [209, 0]
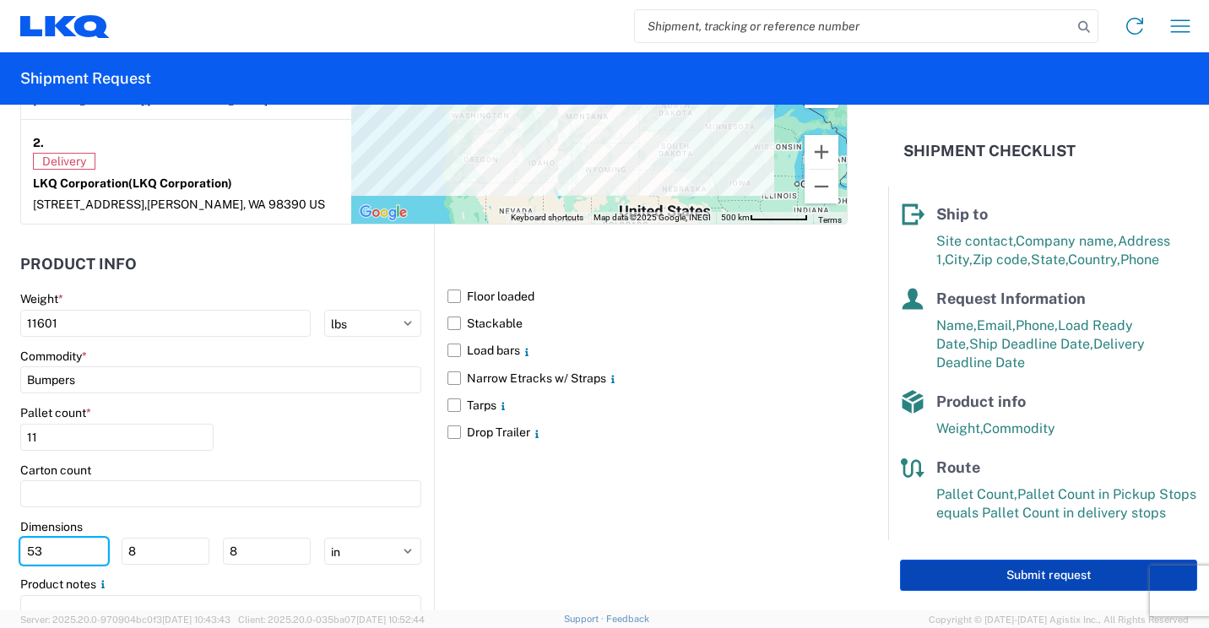
type input "53"
click at [985, 573] on button "Submit request" at bounding box center [1048, 575] width 297 height 31
select select "US"
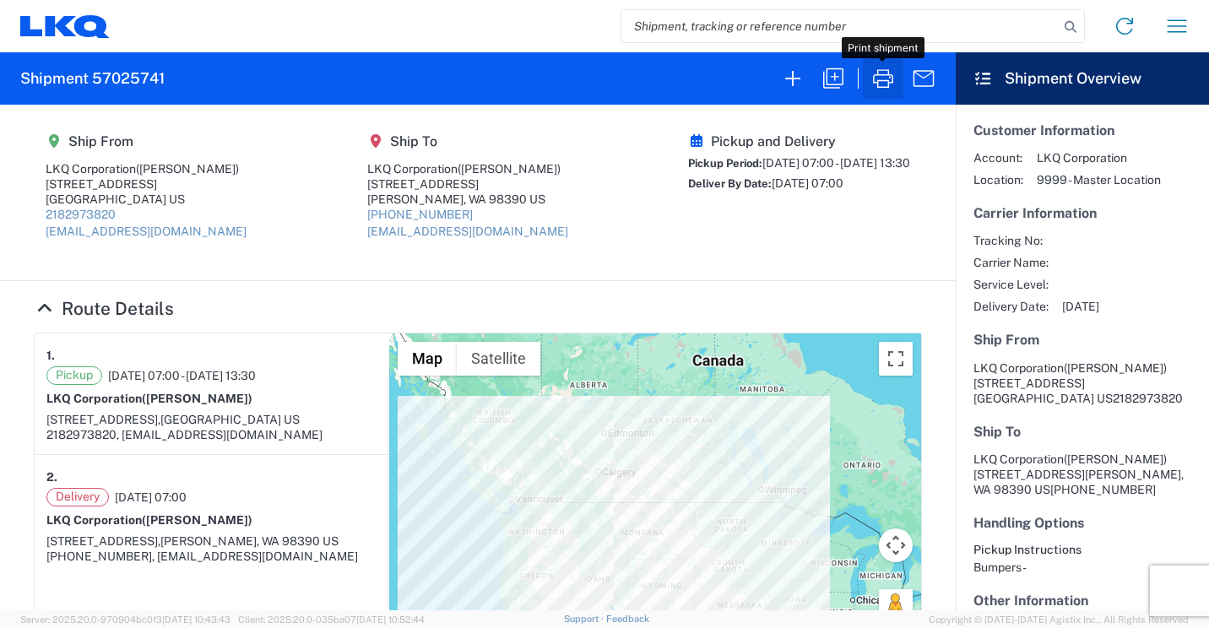
click at [887, 79] on icon "button" at bounding box center [883, 78] width 27 height 27
